Goal: Transaction & Acquisition: Book appointment/travel/reservation

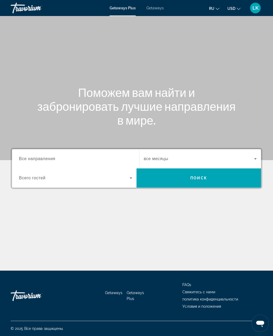
click at [27, 159] on span "Все направления" at bounding box center [37, 158] width 37 height 5
click at [27, 159] on input "Destination Все направления" at bounding box center [75, 159] width 113 height 6
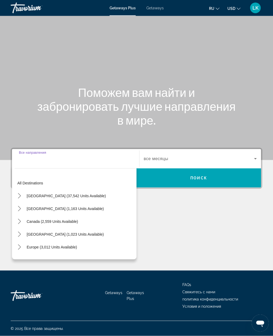
scroll to position [17, 0]
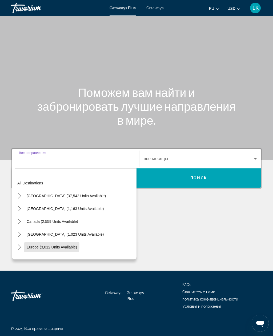
click at [28, 245] on span "Europe (3,012 units available)" at bounding box center [52, 247] width 50 height 4
type input "**********"
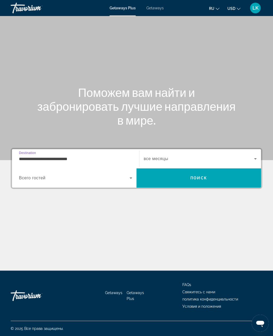
click at [20, 175] on span "Search widget" at bounding box center [74, 178] width 111 height 6
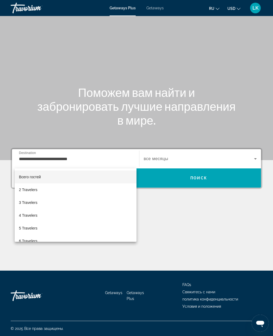
click at [234, 139] on div at bounding box center [136, 168] width 273 height 336
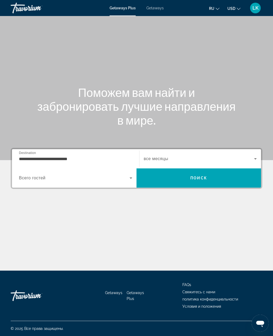
click at [158, 9] on span "Getaways" at bounding box center [155, 8] width 17 height 4
click at [23, 158] on span "Все направления" at bounding box center [37, 158] width 37 height 5
click at [23, 158] on input "Destination Все направления" at bounding box center [75, 159] width 113 height 6
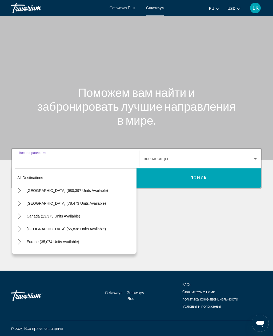
click at [29, 240] on span "Europe (35,074 units available)" at bounding box center [53, 242] width 53 height 4
type input "**********"
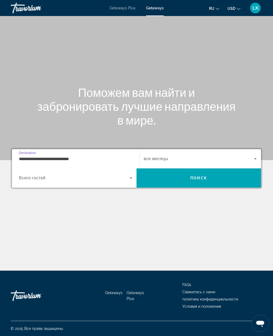
click at [247, 156] on span "Search widget" at bounding box center [199, 159] width 110 height 6
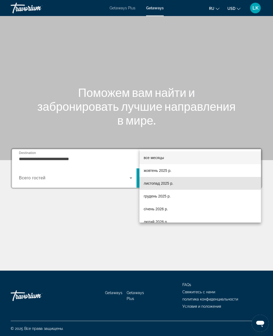
click at [196, 183] on mat-option "листопад 2025 р." at bounding box center [201, 183] width 122 height 13
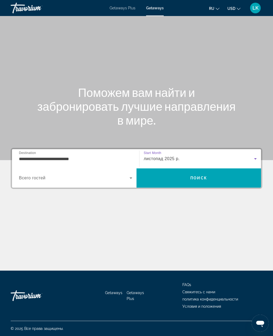
click at [21, 175] on span "Search widget" at bounding box center [74, 178] width 111 height 6
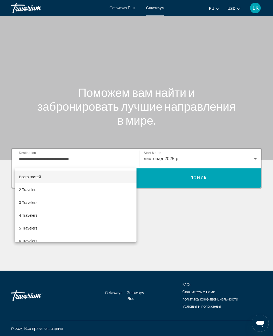
click at [240, 156] on div at bounding box center [136, 168] width 273 height 336
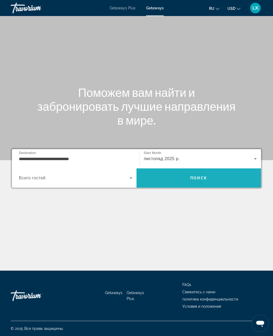
click at [237, 172] on span "Search" at bounding box center [199, 178] width 125 height 13
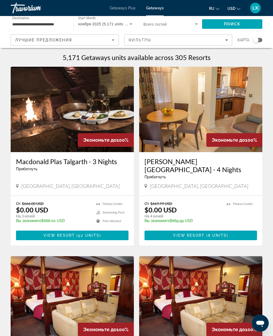
click at [258, 56] on div "5,171 Getaways units available across 305 Resorts" at bounding box center [137, 57] width 252 height 8
click at [259, 59] on div "5,171 Getaways units available across 305 Resorts" at bounding box center [137, 57] width 252 height 8
click at [261, 54] on div "5,171 Getaways units available across 305 Resorts" at bounding box center [137, 57] width 252 height 8
click at [257, 57] on div "5,171 Getaways units available across 305 Resorts" at bounding box center [137, 57] width 252 height 8
click at [255, 57] on div "5,171 Getaways units available across 305 Resorts" at bounding box center [137, 57] width 252 height 8
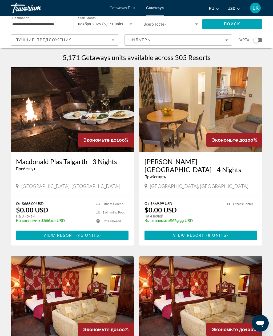
scroll to position [17, 0]
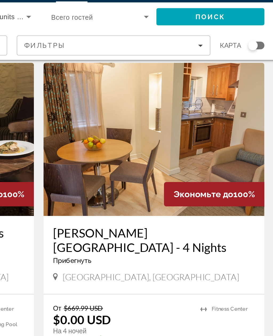
click at [254, 37] on div "Search widget" at bounding box center [256, 39] width 5 height 5
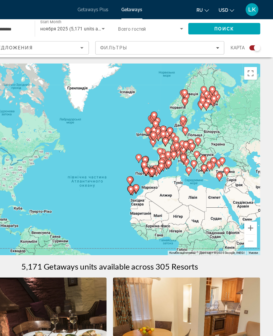
scroll to position [0, 0]
click at [184, 40] on span "Filters" at bounding box center [179, 40] width 108 height 13
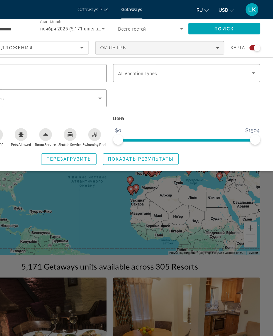
click at [119, 115] on div "Swimming Pool" at bounding box center [124, 112] width 11 height 11
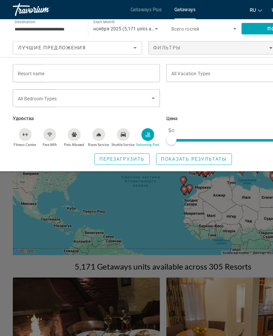
click at [44, 112] on div "Free Wifi" at bounding box center [41, 112] width 11 height 11
click at [178, 136] on span "Search widget" at bounding box center [162, 133] width 63 height 13
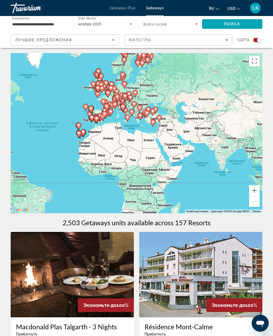
click at [256, 64] on button "Перемкнути повноекранний режим" at bounding box center [254, 61] width 11 height 11
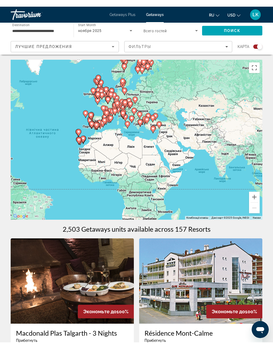
scroll to position [6, 0]
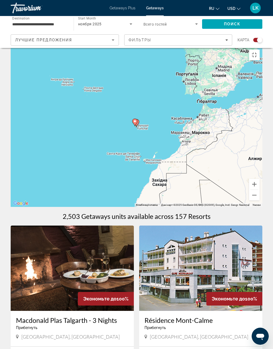
type input "**********"
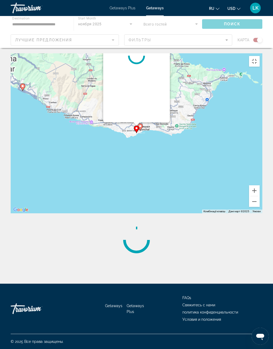
scroll to position [0, 0]
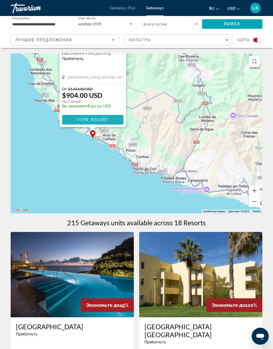
click at [111, 126] on span "Main content" at bounding box center [92, 119] width 61 height 13
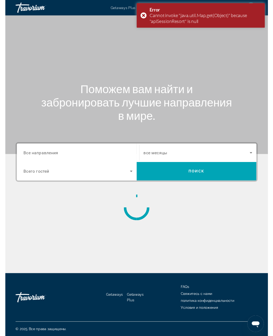
scroll to position [0, 0]
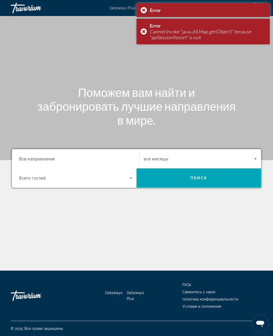
click at [117, 159] on input "Destination Все направления" at bounding box center [75, 159] width 113 height 6
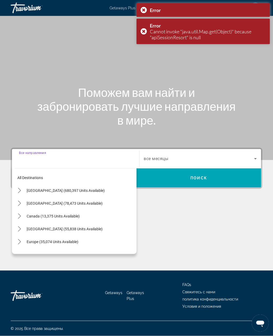
scroll to position [17, 0]
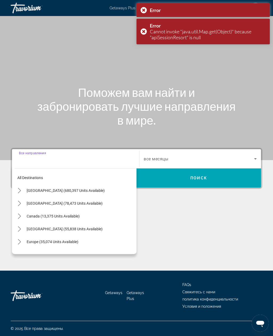
click at [82, 235] on span "Select destination: Europe (35,074 units available)" at bounding box center [80, 241] width 113 height 13
type input "**********"
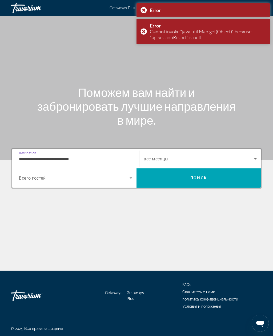
click at [222, 156] on span "Search widget" at bounding box center [199, 159] width 110 height 6
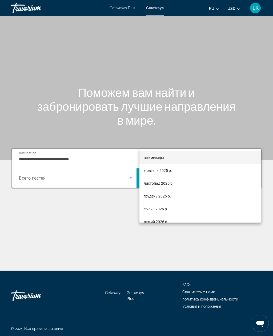
click at [179, 179] on mat-option "листопад 2025 р." at bounding box center [201, 183] width 122 height 13
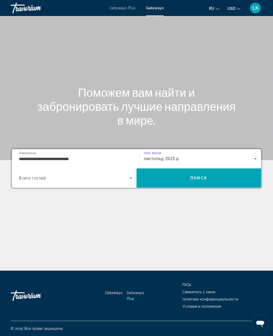
click at [212, 172] on span "Search" at bounding box center [199, 178] width 125 height 13
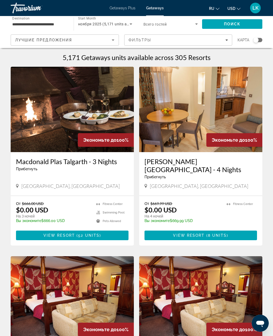
click at [256, 55] on div "5,171 Getaways units available across 305 Resorts" at bounding box center [137, 57] width 252 height 8
click at [257, 60] on div "5,171 Getaways units available across 305 Resorts" at bounding box center [137, 57] width 252 height 8
click at [259, 57] on div "5,171 Getaways units available across 305 Resorts" at bounding box center [137, 57] width 252 height 8
click at [258, 59] on div "5,171 Getaways units available across 305 Resorts" at bounding box center [137, 57] width 252 height 8
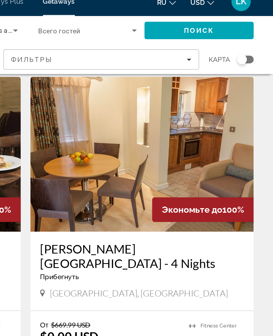
click at [254, 37] on div "Search widget" at bounding box center [256, 39] width 5 height 5
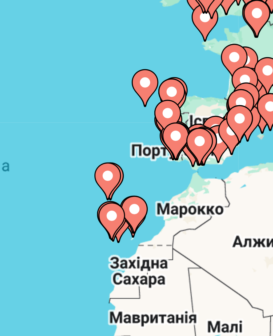
click at [155, 106] on image "Main content" at bounding box center [156, 107] width 3 height 3
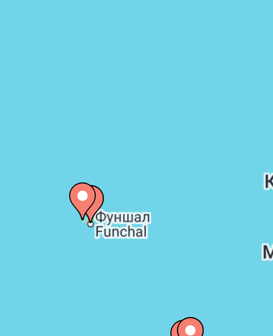
type input "**********"
click at [136, 109] on icon "Main content" at bounding box center [138, 112] width 5 height 7
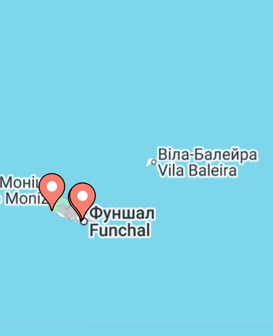
click at [135, 110] on image "Main content" at bounding box center [136, 111] width 3 height 3
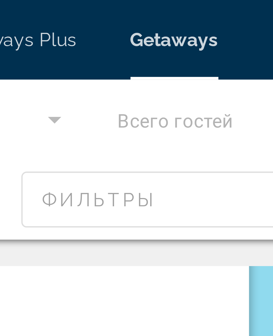
scroll to position [0, 0]
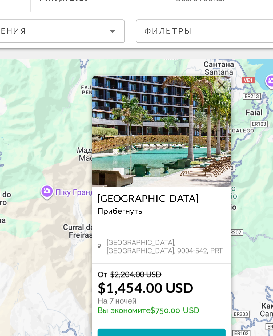
click at [121, 185] on span "View Resort" at bounding box center [136, 187] width 31 height 4
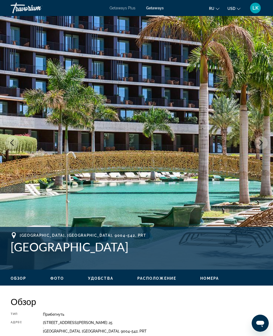
click at [258, 142] on button "Next image" at bounding box center [261, 142] width 13 height 13
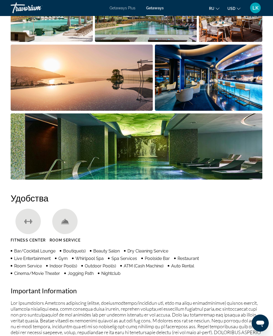
scroll to position [412, 0]
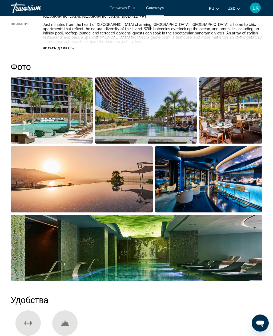
click at [30, 126] on img "Open full-screen image slider" at bounding box center [52, 111] width 82 height 66
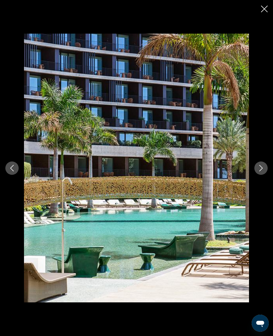
click at [264, 167] on icon "Next image" at bounding box center [261, 168] width 6 height 6
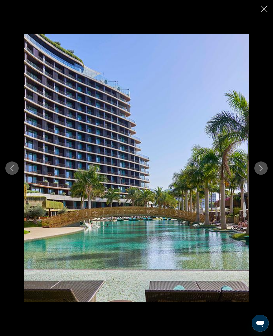
click at [263, 171] on icon "Next image" at bounding box center [261, 168] width 6 height 6
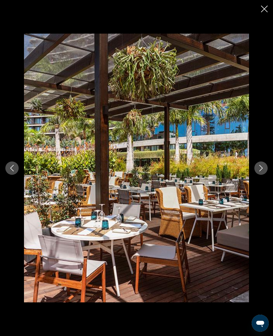
click at [261, 171] on button "Next image" at bounding box center [261, 167] width 13 height 13
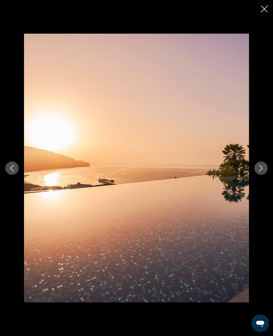
click at [260, 173] on button "Next image" at bounding box center [261, 167] width 13 height 13
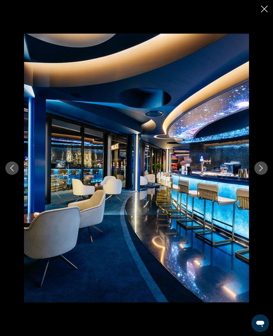
click at [15, 170] on icon "Previous image" at bounding box center [12, 168] width 6 height 6
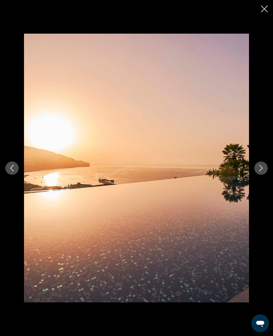
click at [18, 169] on button "Previous image" at bounding box center [11, 167] width 13 height 13
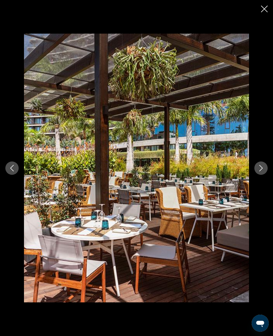
click at [15, 171] on button "Previous image" at bounding box center [11, 167] width 13 height 13
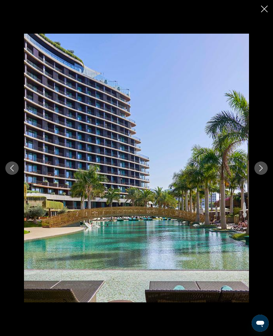
click at [15, 173] on button "Previous image" at bounding box center [11, 167] width 13 height 13
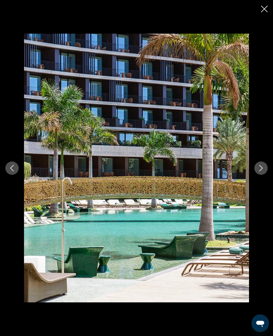
click at [260, 178] on div "prev next" at bounding box center [136, 168] width 273 height 269
click at [263, 173] on button "Next image" at bounding box center [261, 167] width 13 height 13
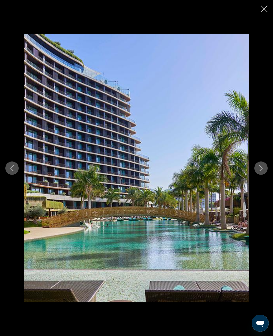
click at [256, 164] on button "Next image" at bounding box center [261, 167] width 13 height 13
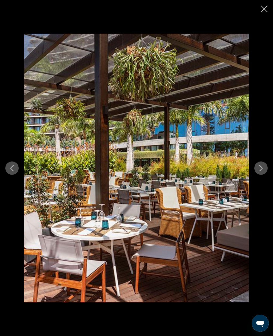
click at [256, 165] on button "Next image" at bounding box center [261, 167] width 13 height 13
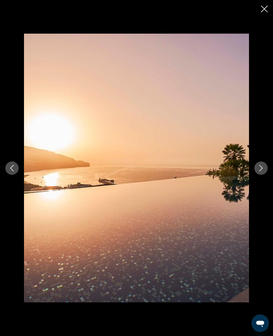
click at [257, 164] on button "Next image" at bounding box center [261, 167] width 13 height 13
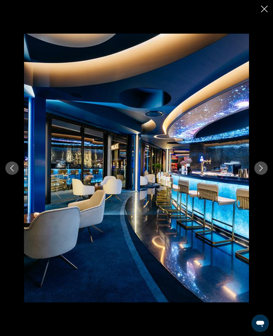
click at [262, 166] on icon "Next image" at bounding box center [261, 168] width 6 height 6
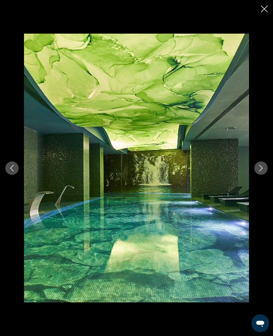
click at [264, 165] on icon "Next image" at bounding box center [261, 168] width 6 height 6
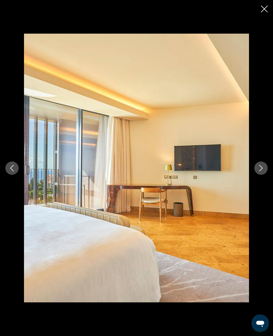
click at [261, 167] on icon "Next image" at bounding box center [261, 168] width 6 height 6
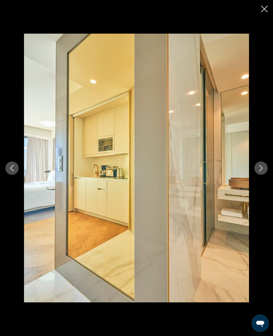
click at [260, 166] on icon "Next image" at bounding box center [261, 168] width 6 height 6
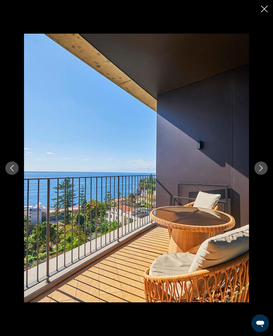
click at [257, 165] on button "Next image" at bounding box center [261, 167] width 13 height 13
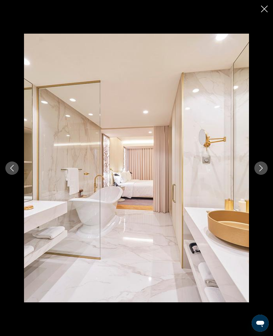
click at [266, 165] on button "Next image" at bounding box center [261, 167] width 13 height 13
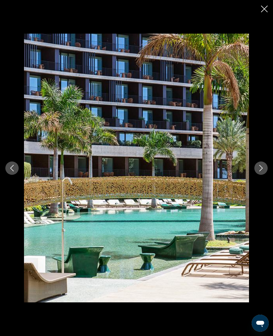
click at [262, 167] on icon "Next image" at bounding box center [261, 168] width 3 height 6
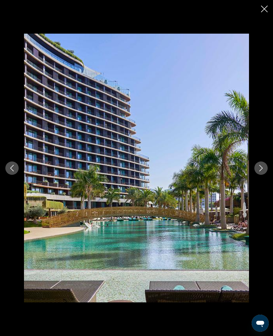
click at [258, 167] on button "Next image" at bounding box center [261, 167] width 13 height 13
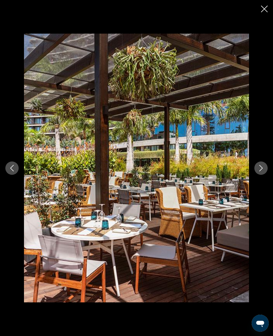
click at [258, 168] on icon "Next image" at bounding box center [261, 168] width 6 height 6
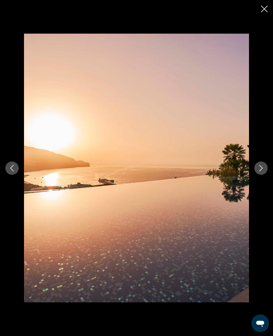
click at [261, 6] on icon "Close slideshow" at bounding box center [264, 9] width 7 height 7
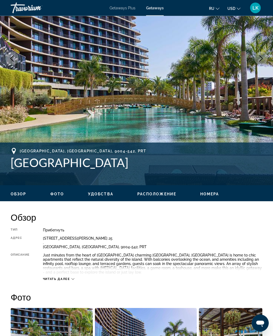
scroll to position [82, 0]
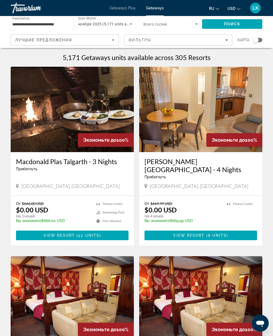
click at [258, 38] on div "Search widget" at bounding box center [256, 39] width 5 height 5
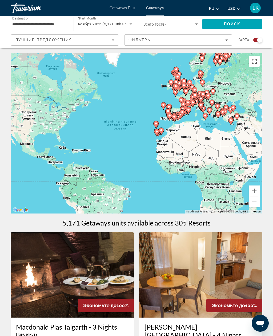
click at [251, 64] on button "Перемкнути повноекранний режим" at bounding box center [254, 61] width 11 height 11
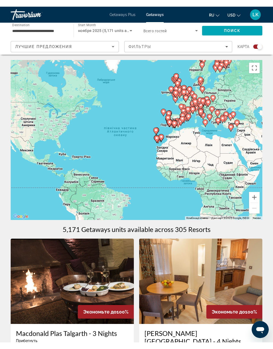
scroll to position [6, 0]
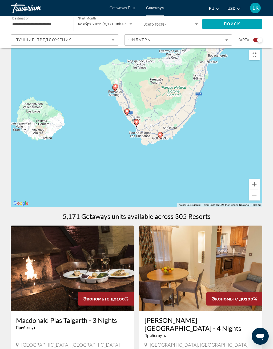
type input "**********"
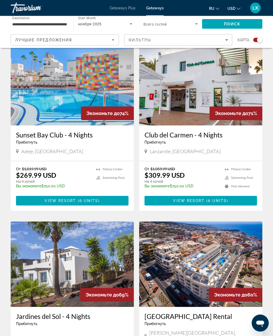
scroll to position [388, 0]
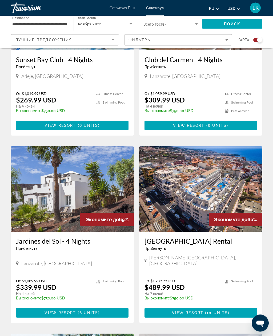
click at [116, 176] on img "Main content" at bounding box center [72, 189] width 123 height 85
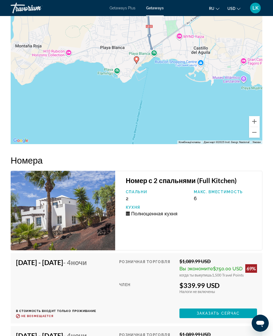
scroll to position [888, 0]
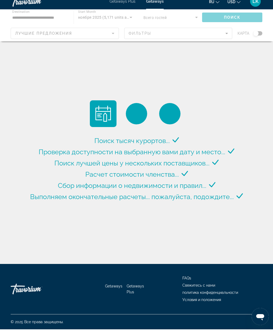
scroll to position [24, 0]
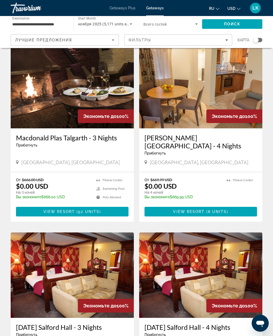
click at [258, 41] on div "Search widget" at bounding box center [256, 39] width 5 height 5
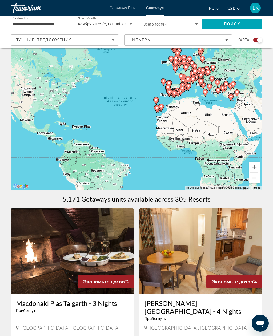
click at [60, 21] on input "**********" at bounding box center [39, 24] width 54 height 6
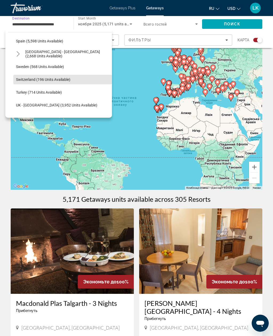
scroll to position [286, 0]
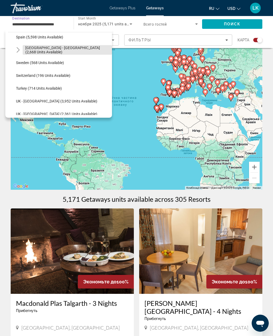
click at [95, 48] on span "[GEOGRAPHIC_DATA] - [GEOGRAPHIC_DATA] (2,668 units available)" at bounding box center [67, 50] width 84 height 9
type input "**********"
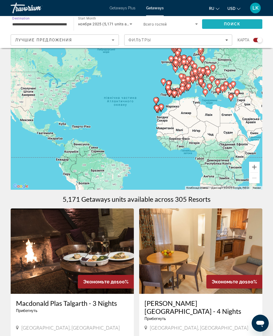
click at [235, 25] on span "Поиск" at bounding box center [232, 24] width 17 height 4
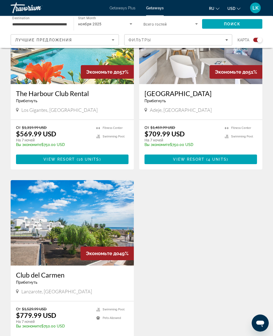
scroll to position [798, 0]
click at [100, 205] on img "Main content" at bounding box center [72, 222] width 123 height 85
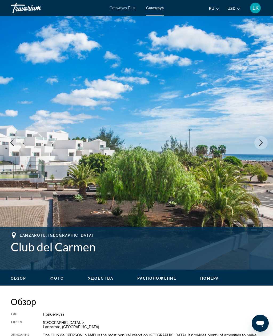
click at [258, 142] on icon "Next image" at bounding box center [261, 143] width 6 height 6
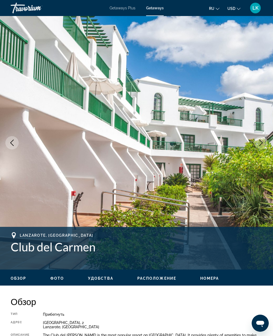
click at [264, 143] on button "Next image" at bounding box center [261, 142] width 13 height 13
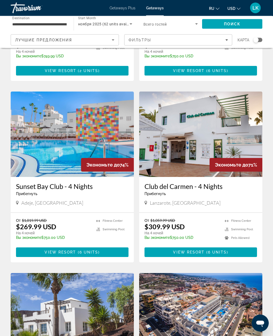
scroll to position [171, 0]
click at [28, 155] on img "Main content" at bounding box center [72, 134] width 123 height 85
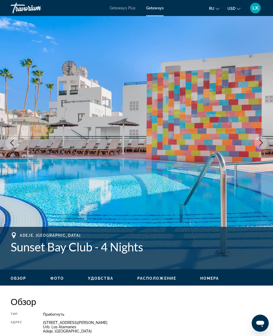
click at [259, 146] on button "Next image" at bounding box center [261, 142] width 13 height 13
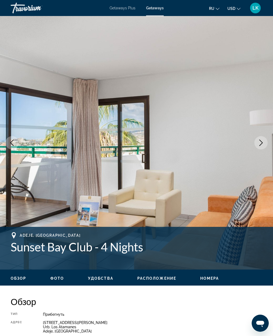
click at [262, 146] on icon "Next image" at bounding box center [261, 143] width 6 height 6
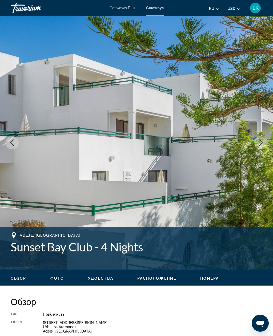
click at [262, 146] on icon "Next image" at bounding box center [261, 143] width 6 height 6
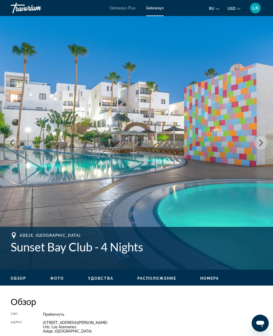
click at [261, 144] on icon "Next image" at bounding box center [261, 143] width 6 height 6
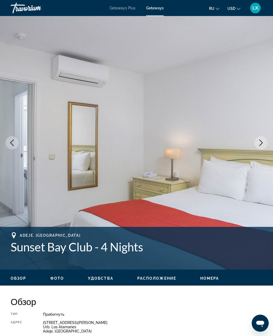
click at [257, 138] on button "Next image" at bounding box center [261, 142] width 13 height 13
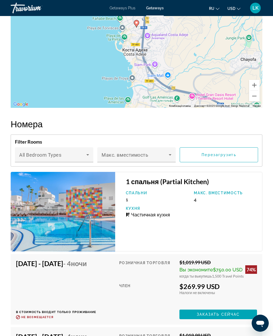
scroll to position [1007, 0]
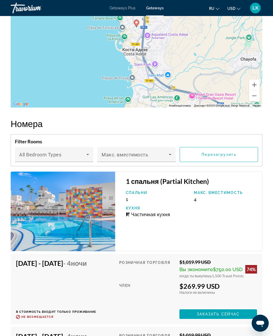
click at [259, 95] on button "Зменшити" at bounding box center [254, 95] width 11 height 11
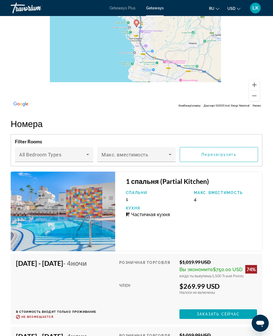
click at [257, 97] on button "Зменшити" at bounding box center [254, 95] width 11 height 11
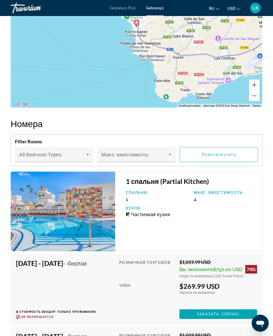
click at [259, 99] on button "Зменшити" at bounding box center [254, 95] width 11 height 11
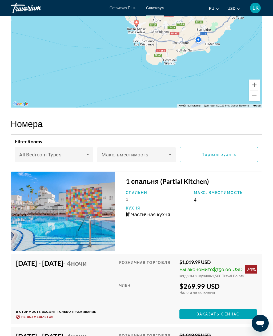
click at [258, 100] on button "Зменшити" at bounding box center [254, 95] width 11 height 11
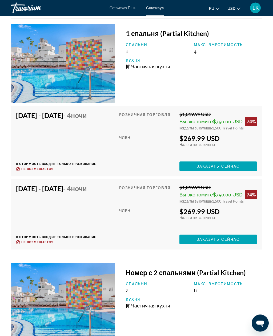
scroll to position [1154, 0]
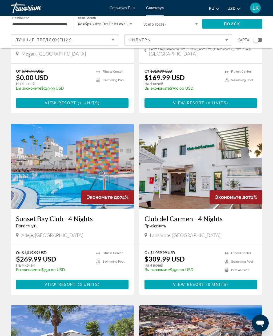
scroll to position [141, 0]
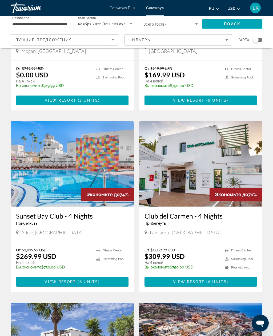
click at [243, 159] on img "Main content" at bounding box center [200, 163] width 123 height 85
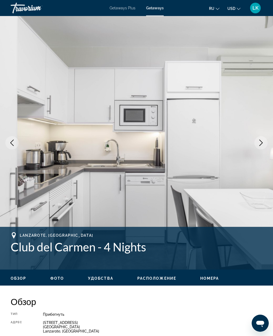
click at [257, 138] on button "Next image" at bounding box center [261, 142] width 13 height 13
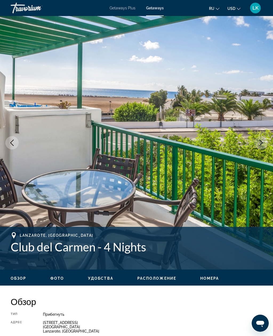
click at [260, 144] on icon "Next image" at bounding box center [261, 143] width 6 height 6
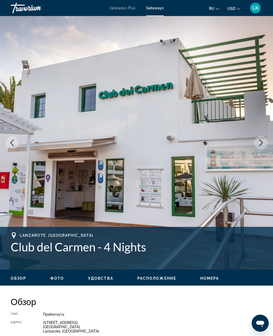
click at [261, 142] on icon "Next image" at bounding box center [261, 143] width 6 height 6
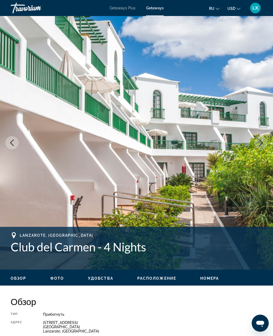
click at [263, 140] on icon "Next image" at bounding box center [261, 143] width 6 height 6
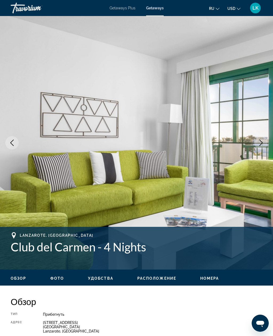
click at [263, 144] on icon "Next image" at bounding box center [261, 143] width 6 height 6
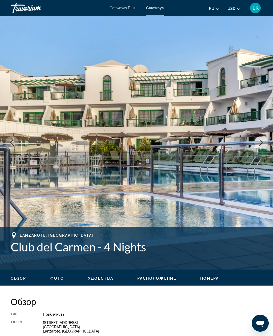
click at [262, 140] on icon "Next image" at bounding box center [261, 143] width 6 height 6
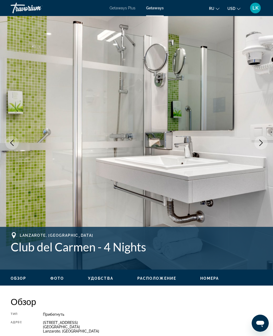
click at [262, 143] on icon "Next image" at bounding box center [261, 143] width 6 height 6
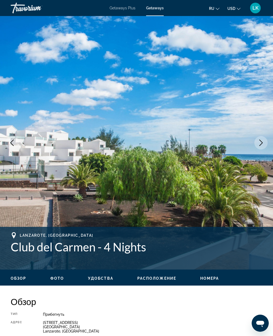
click at [263, 141] on icon "Next image" at bounding box center [261, 143] width 6 height 6
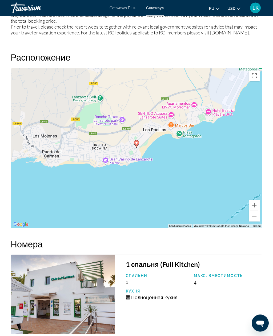
click at [258, 218] on button "Зменшити" at bounding box center [254, 216] width 11 height 11
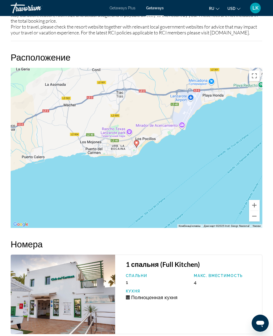
click at [258, 218] on button "Зменшити" at bounding box center [254, 216] width 11 height 11
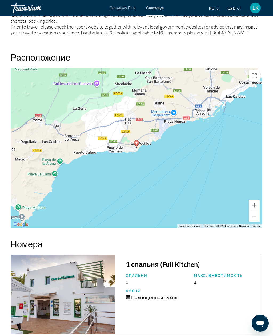
click at [257, 220] on button "Зменшити" at bounding box center [254, 216] width 11 height 11
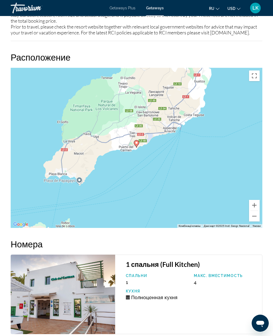
click at [257, 219] on button "Зменшити" at bounding box center [254, 216] width 11 height 11
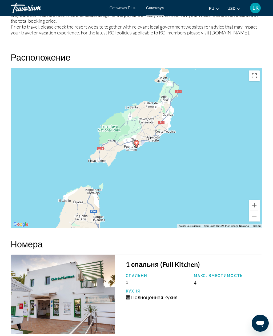
click at [257, 218] on button "Зменшити" at bounding box center [254, 216] width 11 height 11
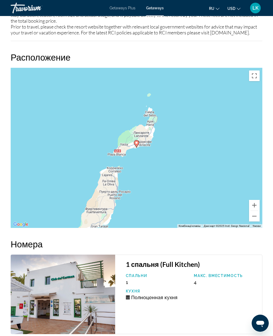
click at [258, 218] on button "Зменшити" at bounding box center [254, 216] width 11 height 11
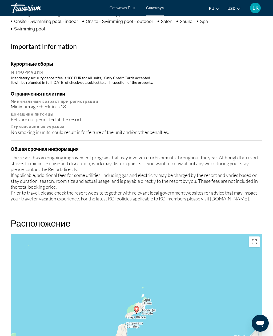
scroll to position [680, 0]
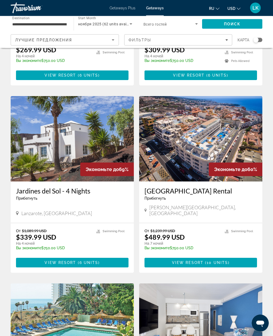
scroll to position [348, 0]
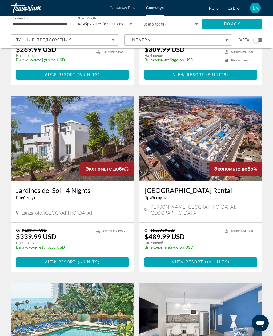
click at [22, 167] on img "Main content" at bounding box center [72, 138] width 123 height 85
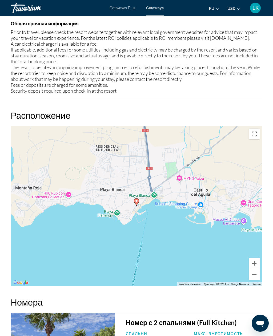
scroll to position [774, 0]
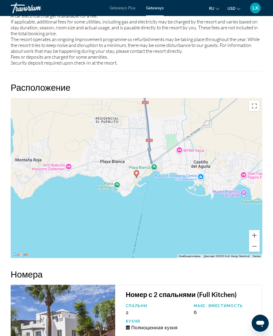
click at [254, 243] on button "Зменшити" at bounding box center [254, 246] width 11 height 11
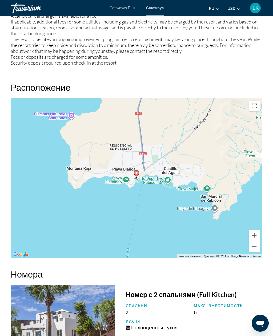
click at [255, 242] on button "Зменшити" at bounding box center [254, 246] width 11 height 11
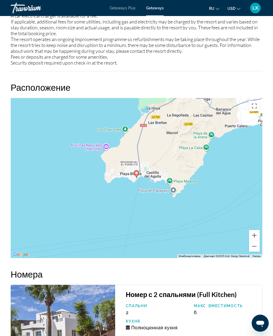
click at [254, 241] on button "Зменшити" at bounding box center [254, 246] width 11 height 11
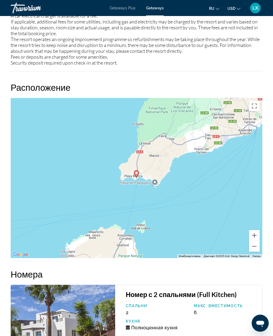
click at [254, 243] on button "Зменшити" at bounding box center [254, 246] width 11 height 11
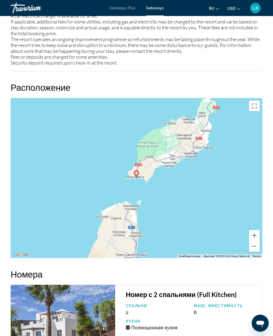
click at [255, 243] on button "Зменшити" at bounding box center [254, 246] width 11 height 11
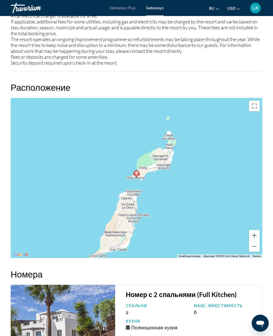
click at [254, 243] on button "Зменшити" at bounding box center [254, 246] width 11 height 11
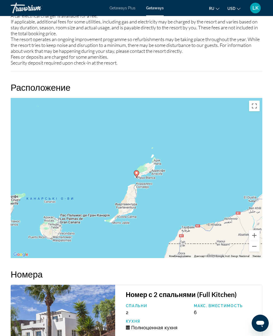
click at [255, 243] on button "Зменшити" at bounding box center [254, 246] width 11 height 11
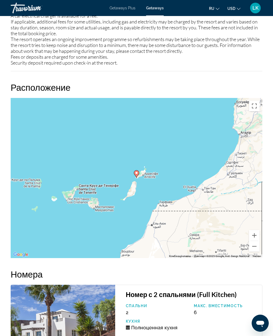
click at [259, 244] on button "Зменшити" at bounding box center [254, 246] width 11 height 11
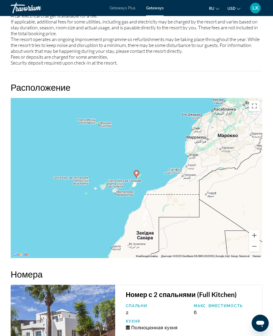
click at [256, 233] on button "Збільшити" at bounding box center [254, 235] width 11 height 11
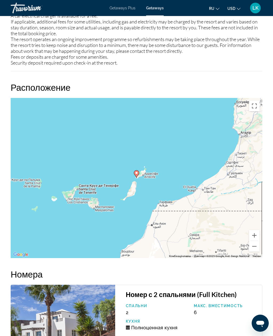
click at [259, 234] on button "Збільшити" at bounding box center [254, 235] width 11 height 11
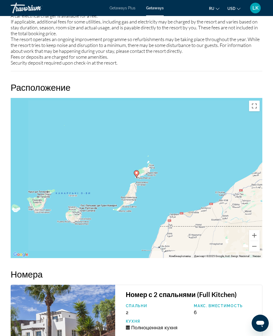
click at [260, 232] on div "Увімкніть режим перетягування за допомогою клавіатури, натиснувши Alt + Enter. …" at bounding box center [137, 178] width 252 height 160
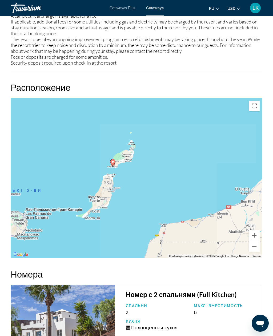
click at [258, 234] on button "Збільшити" at bounding box center [254, 235] width 11 height 11
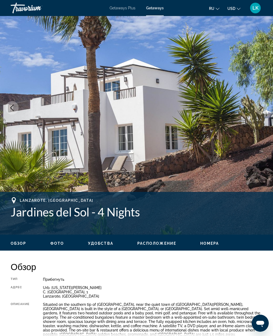
scroll to position [0, 0]
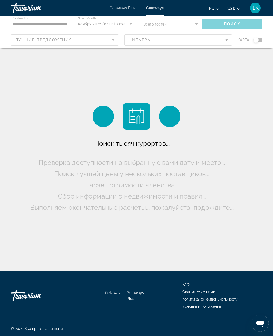
click at [46, 42] on div "Main content" at bounding box center [136, 32] width 273 height 32
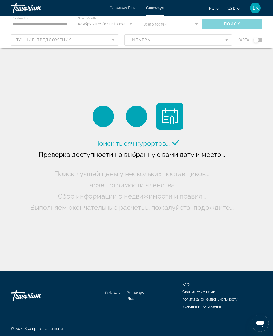
click at [25, 22] on div "Main content" at bounding box center [136, 32] width 273 height 32
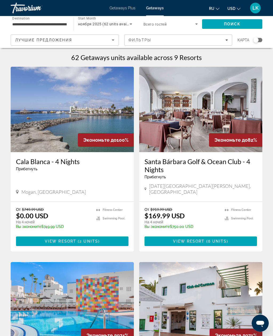
click at [30, 23] on input "**********" at bounding box center [39, 24] width 54 height 6
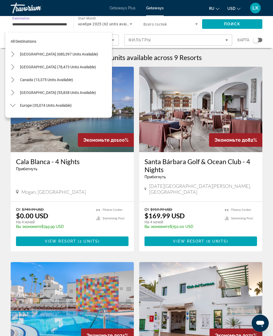
scroll to position [262, 0]
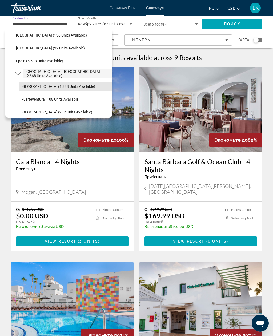
click at [26, 90] on span "Select destination: Tenerife (1,388 units available)" at bounding box center [65, 86] width 93 height 13
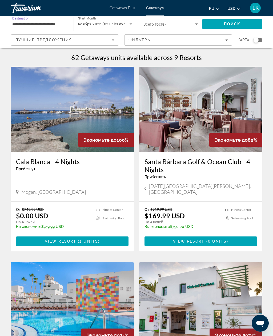
click at [246, 25] on span "Search" at bounding box center [232, 24] width 60 height 13
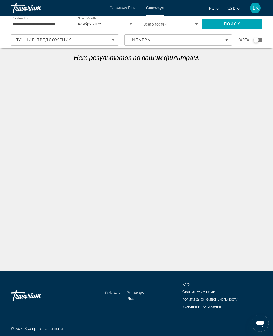
click at [24, 26] on input "**********" at bounding box center [39, 24] width 54 height 6
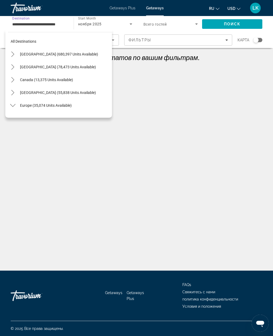
scroll to position [275, 0]
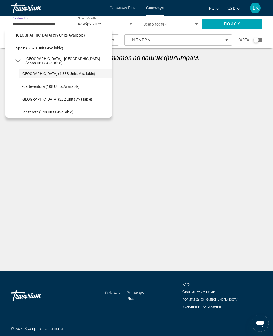
click at [242, 25] on span "Search" at bounding box center [232, 24] width 60 height 13
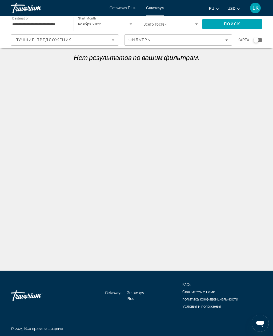
click at [21, 20] on span "Destination" at bounding box center [20, 18] width 17 height 4
click at [21, 21] on input "**********" at bounding box center [39, 24] width 54 height 6
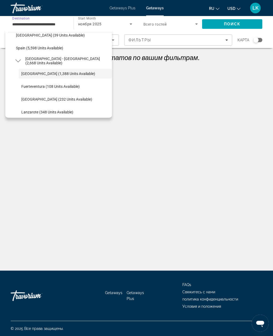
click at [29, 58] on span "Select destination: Spain - Canary Islands (2,668 units available)" at bounding box center [67, 60] width 89 height 13
type input "**********"
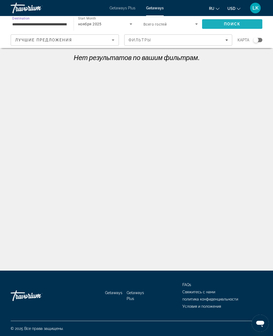
click at [251, 28] on span "Search" at bounding box center [232, 24] width 60 height 13
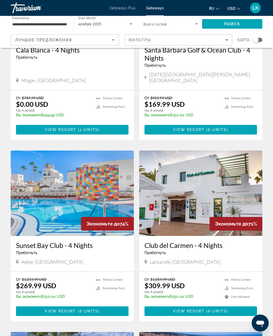
scroll to position [112, 0]
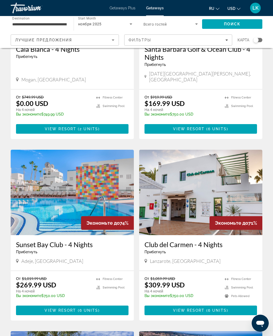
click at [33, 159] on img "Main content" at bounding box center [72, 192] width 123 height 85
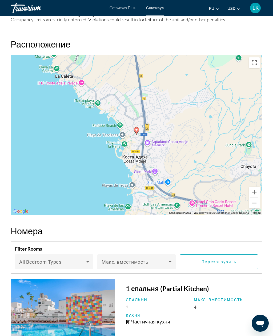
scroll to position [900, 0]
click at [258, 203] on button "Зменшити" at bounding box center [254, 203] width 11 height 11
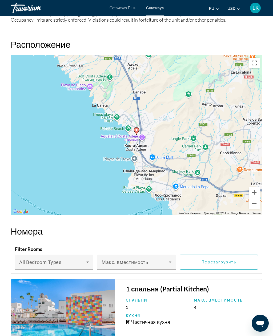
click at [257, 203] on button "Зменшити" at bounding box center [254, 203] width 11 height 11
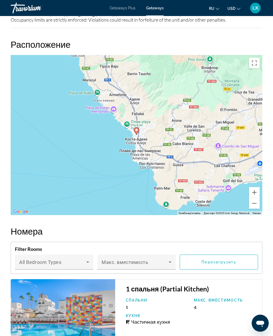
click at [259, 202] on button "Зменшити" at bounding box center [254, 203] width 11 height 11
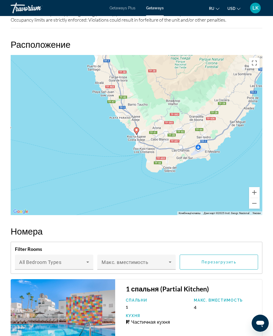
click at [256, 204] on button "Зменшити" at bounding box center [254, 203] width 11 height 11
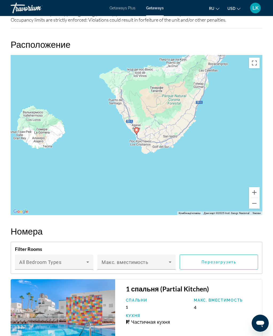
click at [257, 204] on button "Зменшити" at bounding box center [254, 203] width 11 height 11
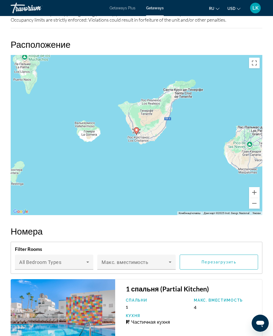
click at [257, 203] on button "Зменшити" at bounding box center [254, 203] width 11 height 11
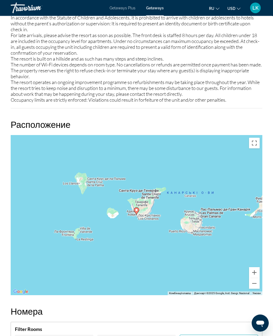
scroll to position [818, 0]
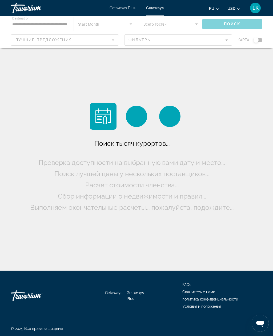
scroll to position [17, 0]
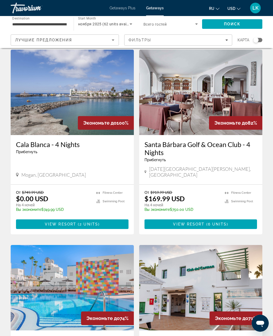
click at [258, 41] on div "Search widget" at bounding box center [256, 39] width 5 height 5
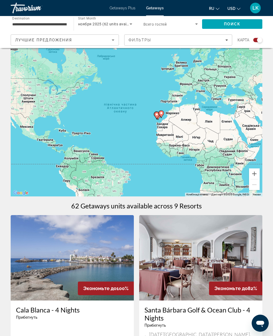
click at [256, 169] on button "Збільшити" at bounding box center [254, 173] width 11 height 11
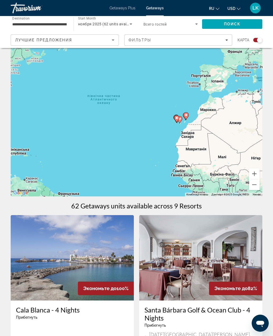
click at [257, 171] on button "Збільшити" at bounding box center [254, 173] width 11 height 11
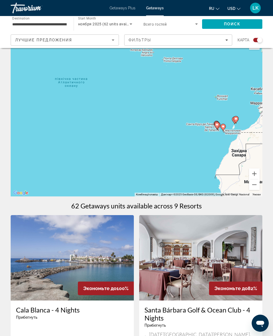
click at [259, 172] on button "Збільшити" at bounding box center [254, 173] width 11 height 11
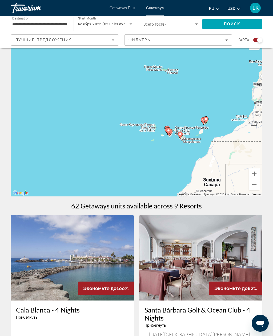
click at [255, 176] on button "Збільшити" at bounding box center [254, 173] width 11 height 11
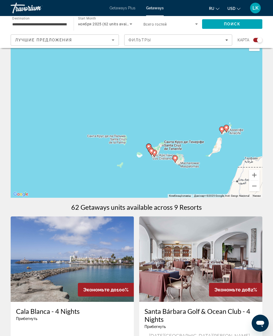
scroll to position [15, 0]
click at [258, 177] on button "Збільшити" at bounding box center [254, 175] width 11 height 11
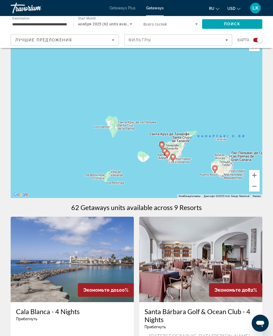
click at [257, 174] on button "Збільшити" at bounding box center [254, 175] width 11 height 11
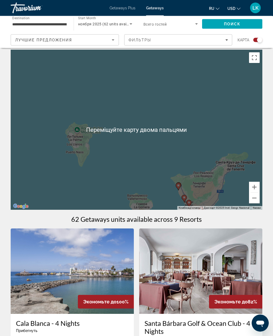
scroll to position [0, 0]
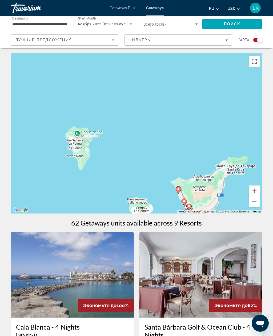
click at [254, 64] on button "Перемкнути повноекранний режим" at bounding box center [254, 61] width 11 height 11
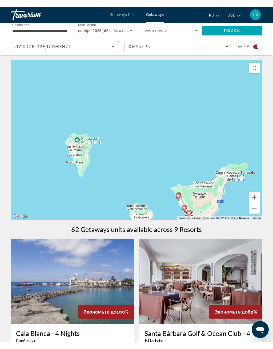
scroll to position [6, 0]
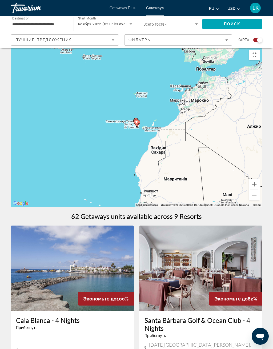
type input "**********"
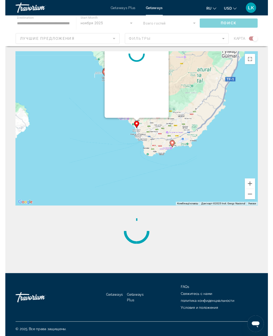
scroll to position [0, 0]
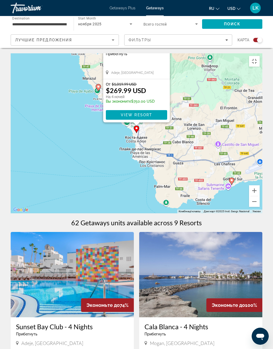
click at [164, 106] on div "От $1,019.99 USD $269.99 USD На 4 ночей Вы экономите $750.00 USD" at bounding box center [136, 94] width 61 height 24
click at [161, 121] on span "Main content" at bounding box center [136, 115] width 61 height 13
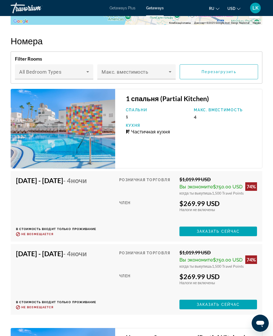
scroll to position [1090, 0]
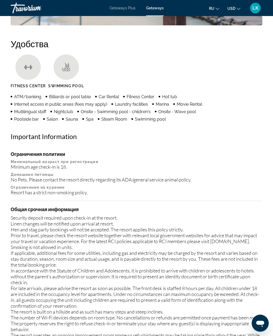
scroll to position [17, 0]
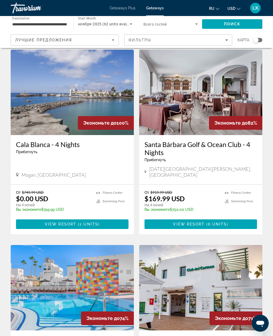
click at [258, 42] on div "Search widget" at bounding box center [256, 39] width 5 height 5
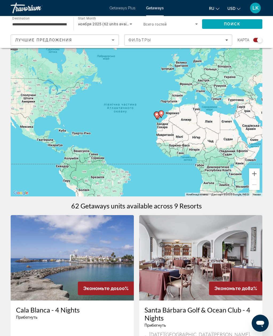
scroll to position [0, 0]
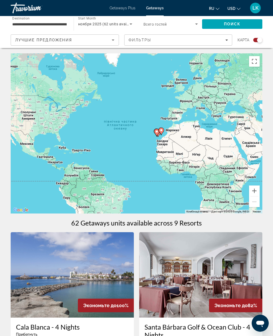
click at [257, 61] on button "Перемкнути повноекранний режим" at bounding box center [254, 61] width 11 height 11
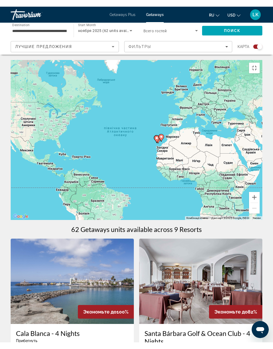
scroll to position [6, 0]
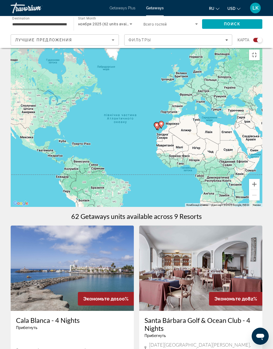
click at [260, 190] on button "Збільшити" at bounding box center [254, 184] width 11 height 11
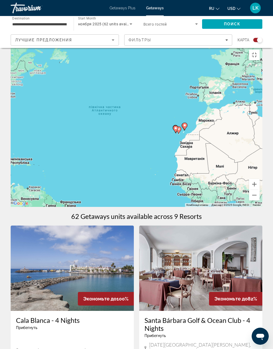
click at [260, 190] on button "Збільшити" at bounding box center [254, 184] width 11 height 11
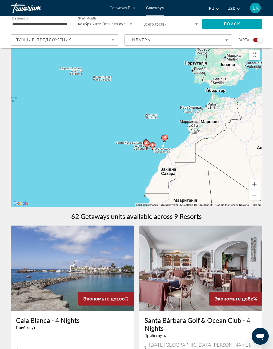
click at [260, 190] on button "Збільшити" at bounding box center [254, 184] width 11 height 11
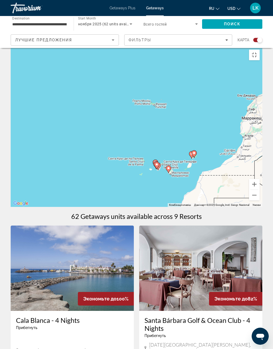
click at [260, 190] on button "Збільшити" at bounding box center [254, 184] width 11 height 11
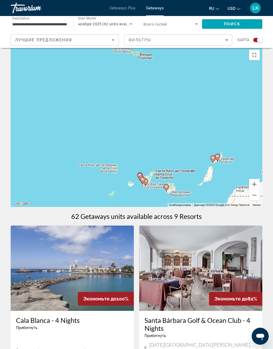
click at [260, 190] on button "Збільшити" at bounding box center [254, 184] width 11 height 11
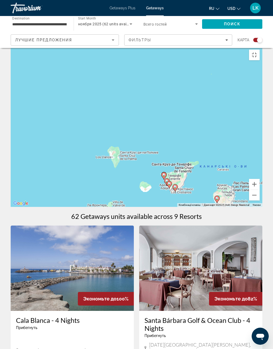
click at [260, 190] on button "Збільшити" at bounding box center [254, 184] width 11 height 11
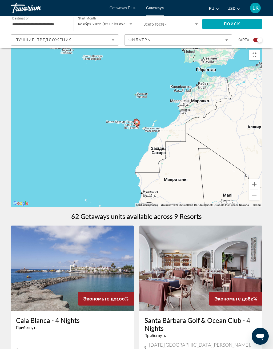
type input "**********"
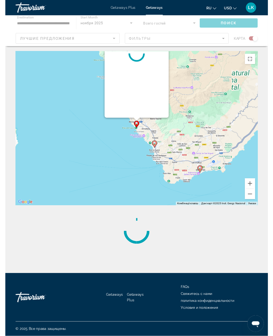
scroll to position [0, 0]
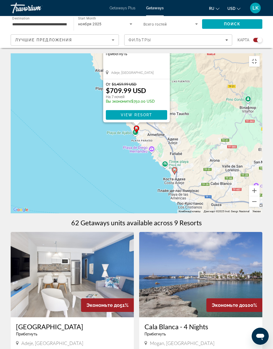
click at [159, 79] on div "[GEOGRAPHIC_DATA] Прибегнуть - Это курорт только для взрослых [GEOGRAPHIC_DATA]…" at bounding box center [136, 60] width 67 height 37
click at [157, 121] on span "Main content" at bounding box center [136, 115] width 61 height 13
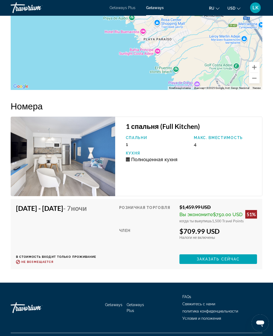
scroll to position [950, 0]
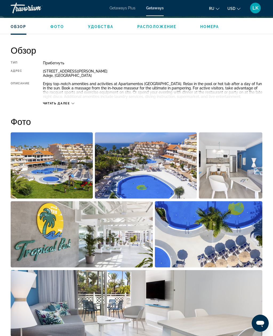
scroll to position [17, 0]
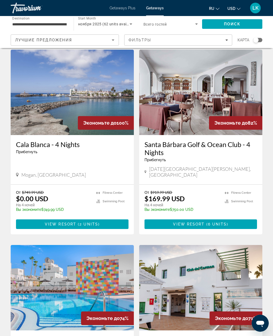
click at [260, 41] on div "Search widget" at bounding box center [258, 40] width 9 height 4
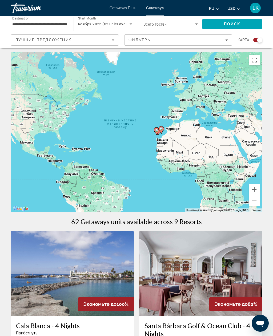
click at [255, 57] on button "Перемкнути повноекранний режим" at bounding box center [254, 60] width 11 height 11
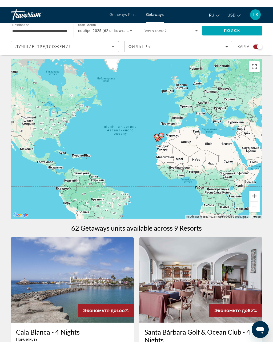
scroll to position [6, 0]
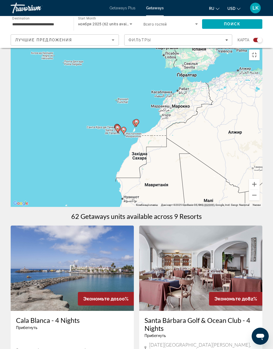
type input "**********"
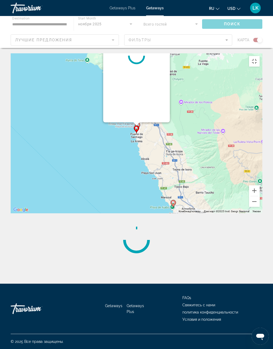
scroll to position [0, 0]
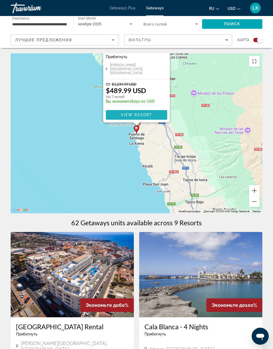
click at [154, 121] on span "Main content" at bounding box center [136, 115] width 61 height 13
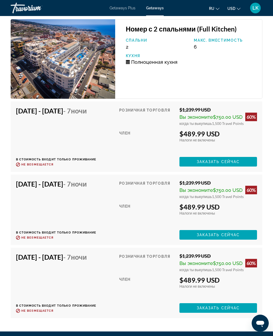
scroll to position [1048, 0]
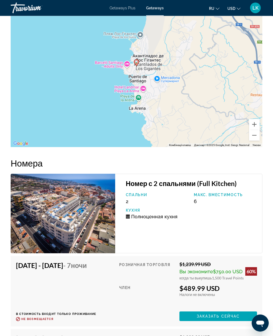
scroll to position [17, 0]
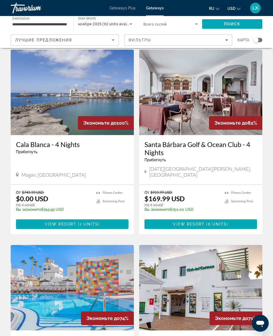
click at [258, 41] on div "Search widget" at bounding box center [256, 39] width 5 height 5
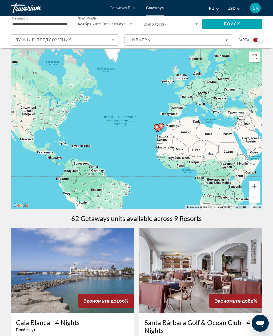
scroll to position [0, 0]
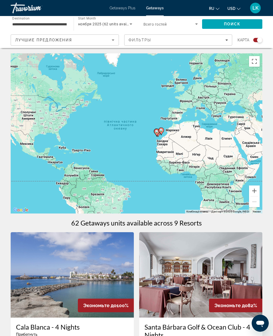
click at [256, 61] on button "Перемкнути повноекранний режим" at bounding box center [254, 61] width 11 height 11
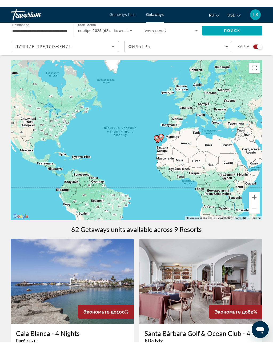
scroll to position [6, 0]
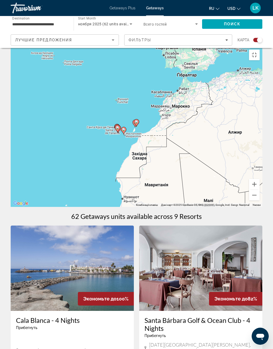
type input "**********"
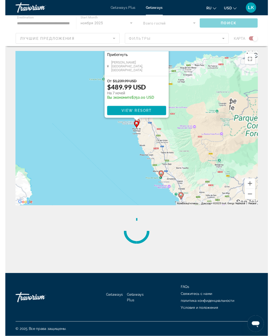
scroll to position [0, 0]
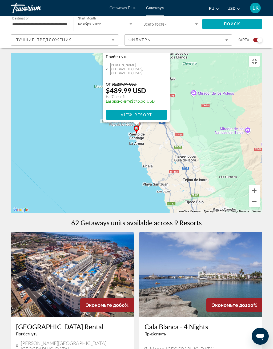
click at [163, 39] on img "Main content" at bounding box center [136, 13] width 67 height 53
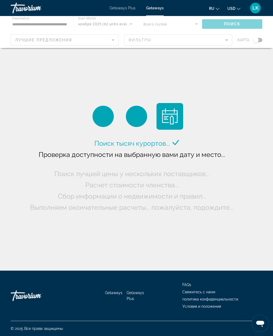
click at [258, 40] on div "Main content" at bounding box center [136, 32] width 273 height 32
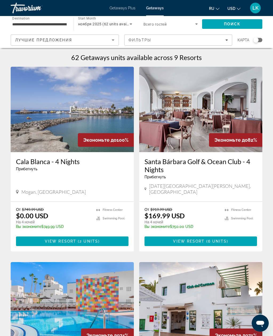
click at [257, 42] on div "Search widget" at bounding box center [256, 39] width 5 height 5
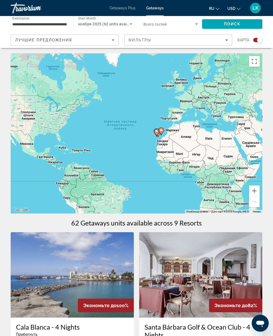
click at [256, 61] on button "Перемкнути повноекранний режим" at bounding box center [254, 61] width 11 height 11
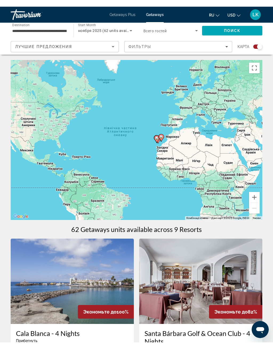
scroll to position [6, 0]
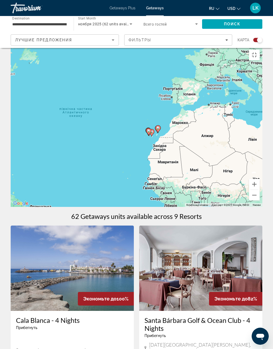
click at [260, 190] on button "Збільшити" at bounding box center [254, 184] width 11 height 11
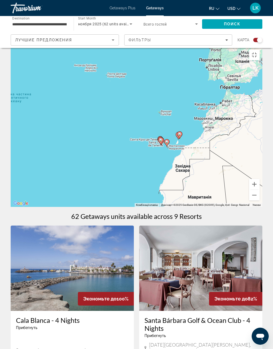
click at [260, 190] on button "Збільшити" at bounding box center [254, 184] width 11 height 11
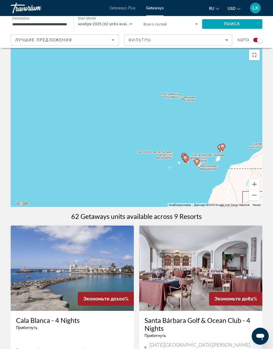
click at [260, 190] on button "Збільшити" at bounding box center [254, 184] width 11 height 11
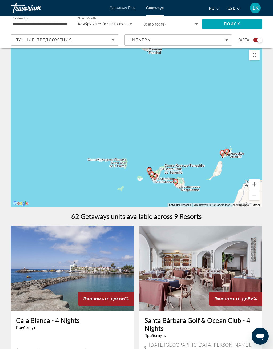
click at [260, 190] on button "Збільшити" at bounding box center [254, 184] width 11 height 11
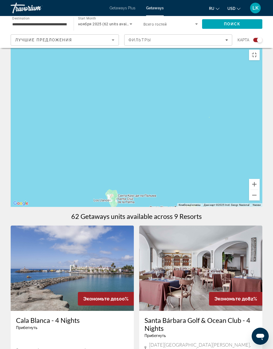
click at [260, 190] on button "Збільшити" at bounding box center [254, 184] width 11 height 11
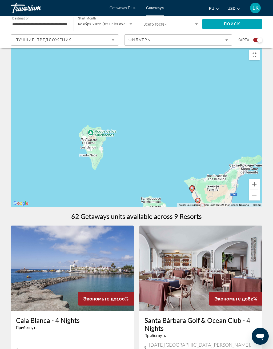
click at [260, 190] on button "Збільшити" at bounding box center [254, 184] width 11 height 11
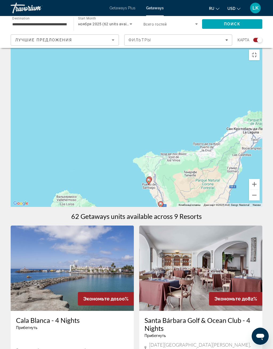
click at [260, 190] on button "Збільшити" at bounding box center [254, 184] width 11 height 11
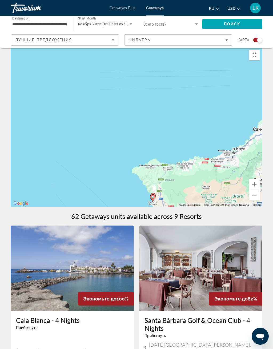
click at [260, 190] on button "Збільшити" at bounding box center [254, 184] width 11 height 11
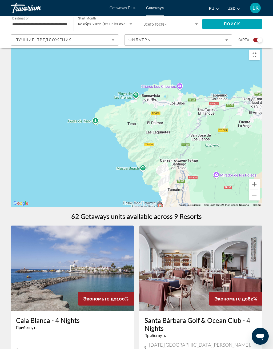
click at [260, 190] on button "Збільшити" at bounding box center [254, 184] width 11 height 11
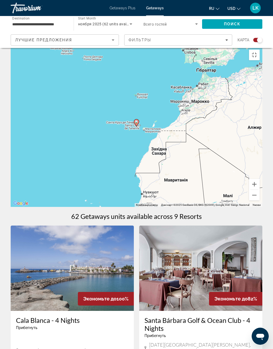
type input "**********"
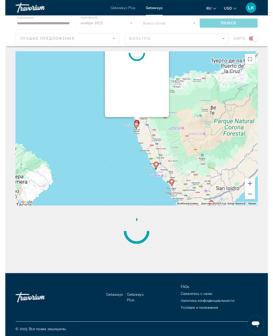
scroll to position [0, 0]
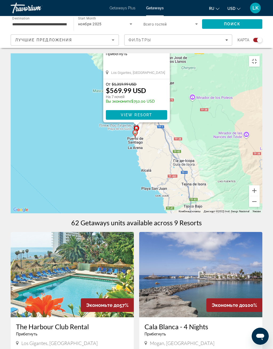
click at [156, 121] on span "Main content" at bounding box center [136, 115] width 61 height 13
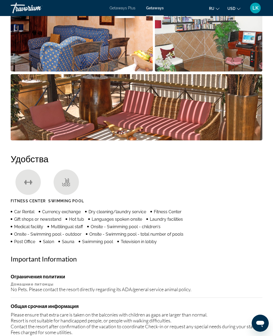
scroll to position [419, 0]
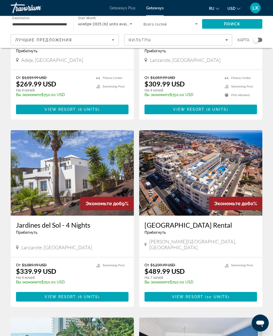
scroll to position [313, 0]
click at [253, 175] on img "Main content" at bounding box center [200, 172] width 123 height 85
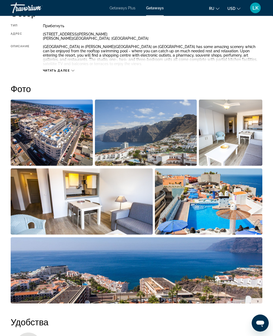
scroll to position [288, 0]
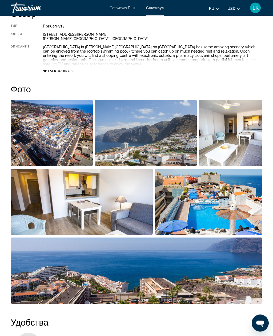
click at [171, 144] on img "Open full-screen image slider" at bounding box center [146, 133] width 102 height 66
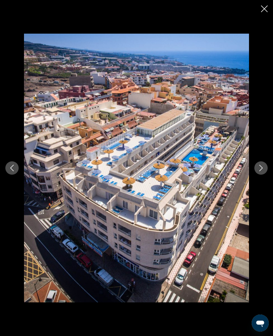
scroll to position [288, 0]
click at [270, 185] on div "prev next" at bounding box center [136, 168] width 273 height 269
click at [264, 171] on icon "Next image" at bounding box center [261, 168] width 6 height 6
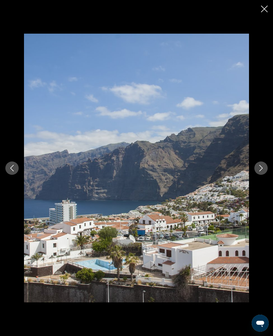
click at [259, 171] on icon "Next image" at bounding box center [261, 168] width 6 height 6
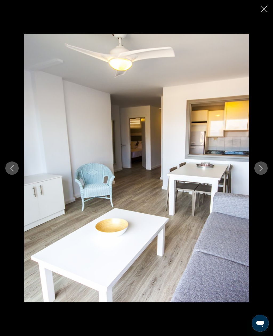
click at [260, 185] on div "prev next" at bounding box center [136, 168] width 273 height 269
click at [263, 175] on button "Next image" at bounding box center [261, 167] width 13 height 13
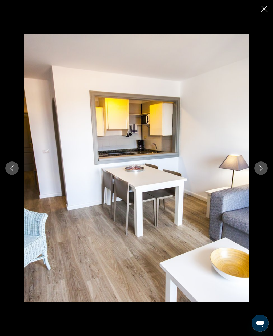
click at [265, 175] on button "Next image" at bounding box center [261, 167] width 13 height 13
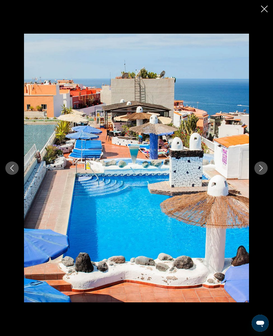
click at [263, 171] on icon "Next image" at bounding box center [261, 168] width 6 height 6
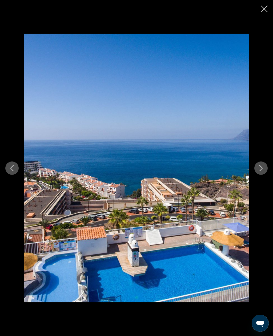
click at [260, 175] on button "Next image" at bounding box center [261, 167] width 13 height 13
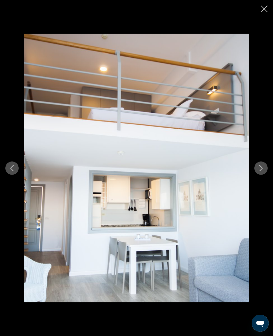
click at [261, 171] on icon "Next image" at bounding box center [261, 168] width 3 height 6
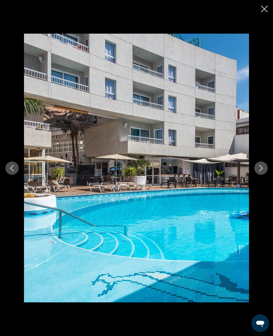
click at [260, 175] on button "Next image" at bounding box center [261, 167] width 13 height 13
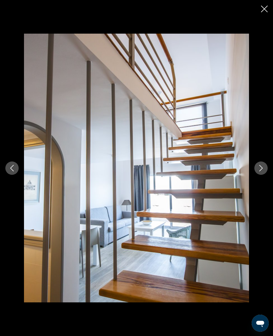
click at [264, 171] on icon "Next image" at bounding box center [261, 168] width 6 height 6
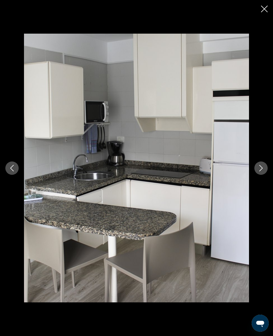
click at [258, 175] on button "Next image" at bounding box center [261, 167] width 13 height 13
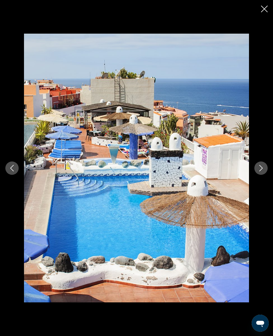
click at [260, 175] on button "Next image" at bounding box center [261, 167] width 13 height 13
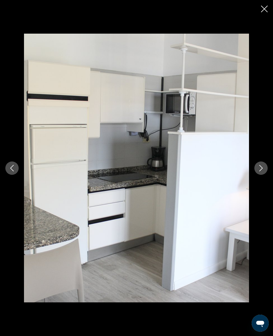
click at [262, 175] on button "Next image" at bounding box center [261, 167] width 13 height 13
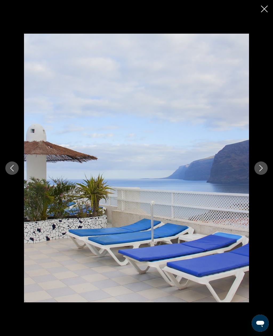
click at [260, 175] on button "Next image" at bounding box center [261, 167] width 13 height 13
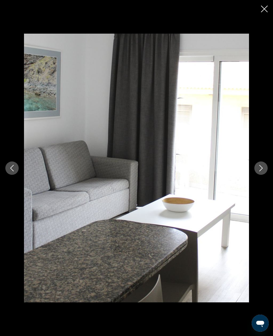
click at [262, 13] on button "Close slideshow" at bounding box center [264, 9] width 7 height 8
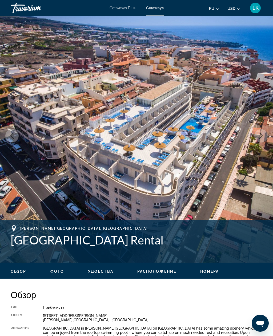
scroll to position [0, 0]
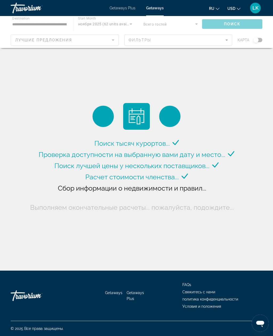
click at [190, 25] on div "Main content" at bounding box center [136, 32] width 273 height 32
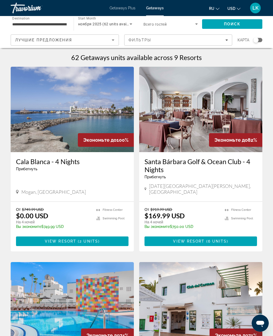
click at [127, 26] on span "ноября 2025 (62 units available)" at bounding box center [107, 24] width 58 height 4
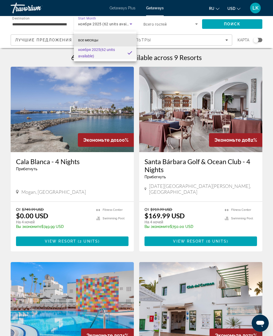
click at [120, 40] on mat-option "все месяцы" at bounding box center [105, 40] width 63 height 13
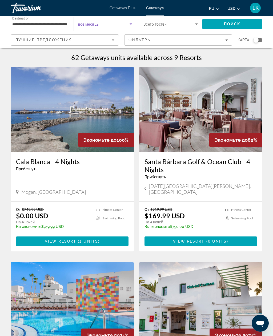
click at [246, 24] on span "Search" at bounding box center [232, 24] width 60 height 13
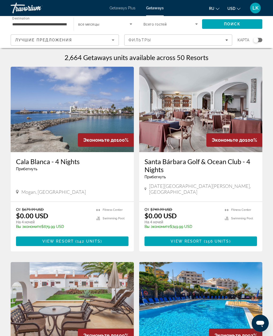
click at [261, 39] on div "Search widget" at bounding box center [258, 40] width 9 height 4
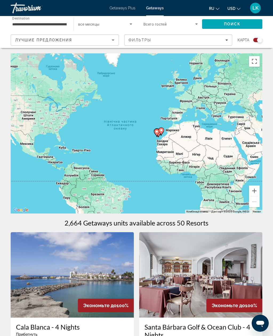
click at [256, 189] on button "Збільшити" at bounding box center [254, 190] width 11 height 11
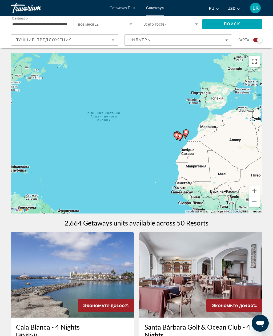
click at [251, 65] on button "Перемкнути повноекранний режим" at bounding box center [254, 61] width 11 height 11
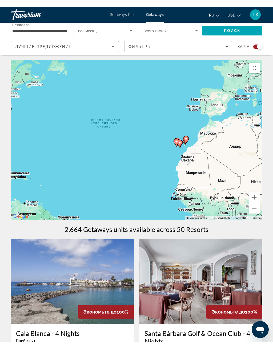
scroll to position [6, 0]
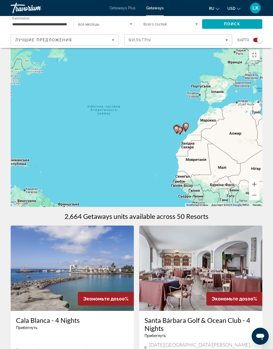
click at [260, 190] on button "Збільшити" at bounding box center [254, 184] width 11 height 11
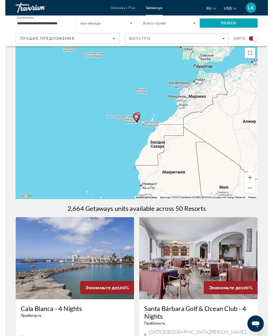
scroll to position [0, 0]
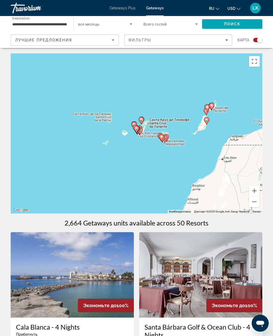
type input "**********"
click at [140, 127] on gmp-advanced-marker "Main content" at bounding box center [137, 131] width 5 height 8
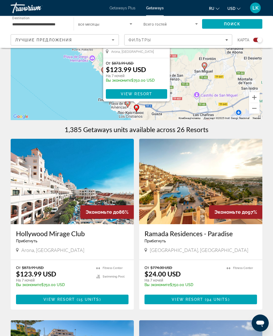
scroll to position [108, 0]
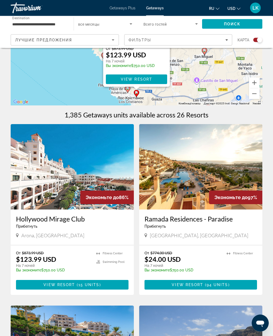
click at [239, 156] on img "Main content" at bounding box center [200, 166] width 123 height 85
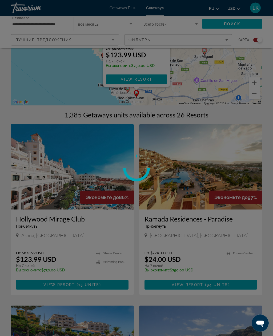
scroll to position [108, 0]
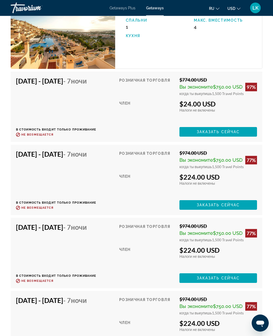
scroll to position [1197, 0]
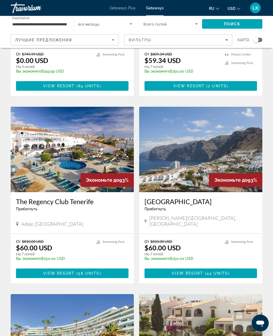
scroll to position [343, 0]
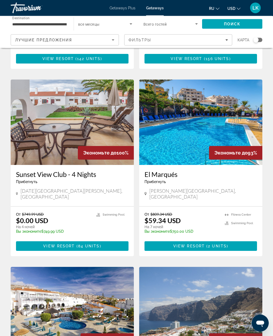
click at [28, 17] on span "Destination" at bounding box center [20, 18] width 17 height 4
click at [28, 21] on input "**********" at bounding box center [39, 24] width 54 height 6
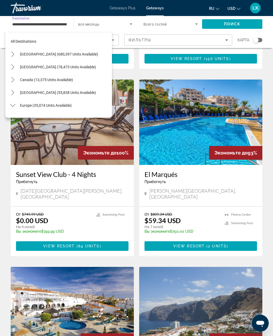
click at [27, 22] on input "**********" at bounding box center [39, 24] width 54 height 6
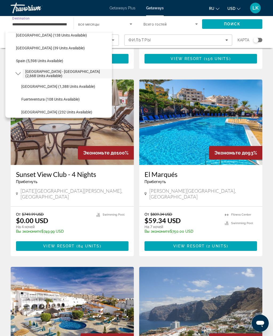
click at [25, 84] on span "[GEOGRAPHIC_DATA] (1,388 units available)" at bounding box center [58, 86] width 74 height 4
type input "**********"
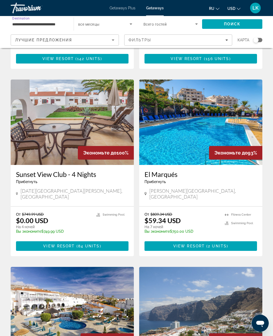
click at [250, 23] on span "Search" at bounding box center [232, 24] width 60 height 13
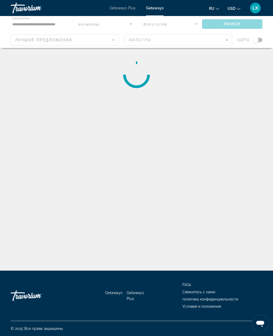
scroll to position [17, 0]
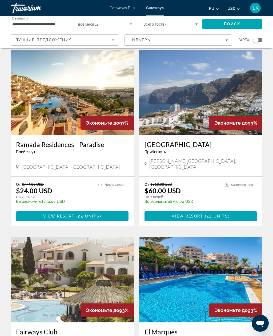
click at [245, 90] on img "Main content" at bounding box center [200, 92] width 123 height 85
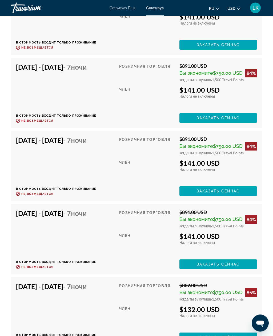
scroll to position [1904, 0]
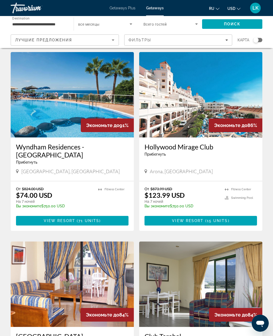
scroll to position [570, 0]
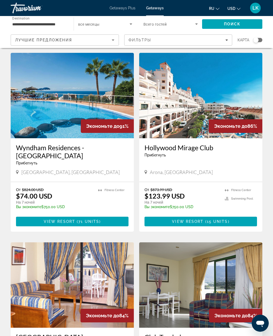
click at [40, 90] on img "Main content" at bounding box center [72, 95] width 123 height 85
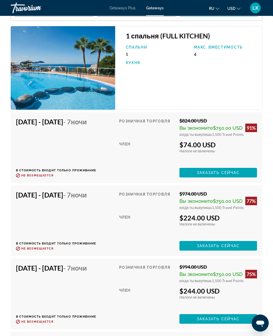
scroll to position [1152, 0]
click at [241, 179] on span "Main content" at bounding box center [219, 172] width 78 height 13
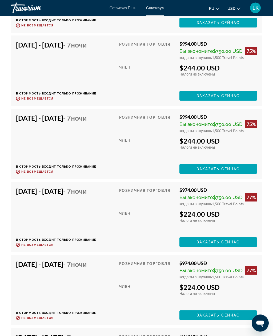
scroll to position [1493, 0]
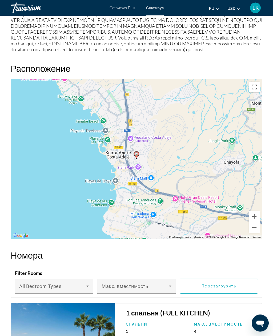
click at [256, 230] on button "Зменшити" at bounding box center [254, 227] width 11 height 11
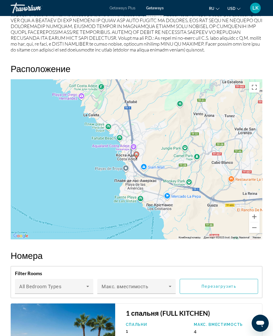
click at [255, 229] on button "Зменшити" at bounding box center [254, 227] width 11 height 11
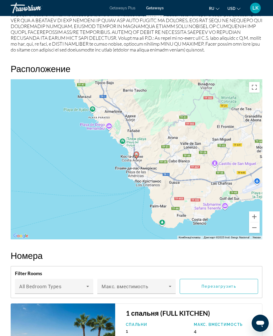
click at [257, 228] on button "Зменшити" at bounding box center [254, 227] width 11 height 11
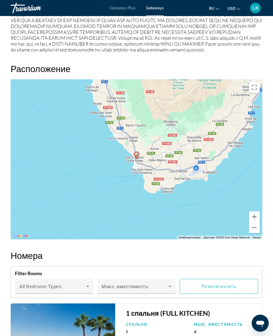
click at [257, 228] on button "Зменшити" at bounding box center [254, 227] width 11 height 11
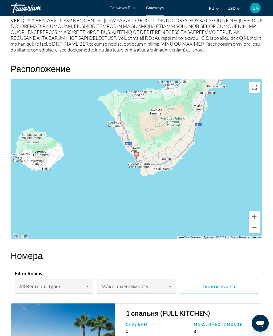
click at [256, 217] on button "Збільшити" at bounding box center [254, 216] width 11 height 11
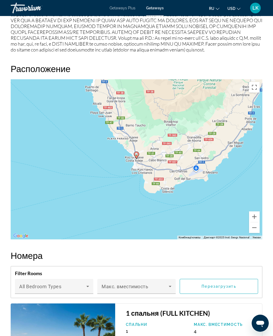
click at [260, 214] on button "Збільшити" at bounding box center [254, 216] width 11 height 11
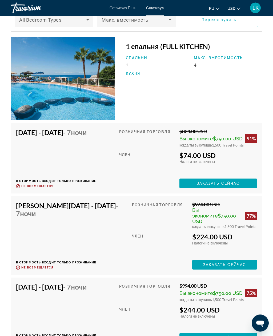
scroll to position [1142, 0]
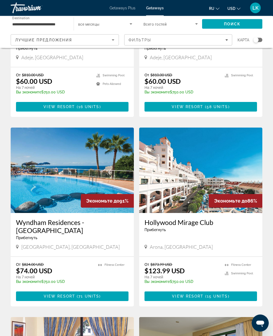
scroll to position [497, 0]
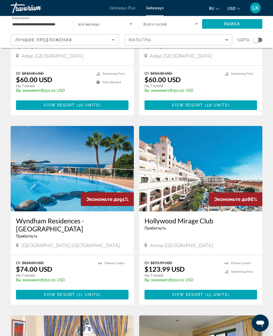
click at [33, 173] on img "Main content" at bounding box center [72, 168] width 123 height 85
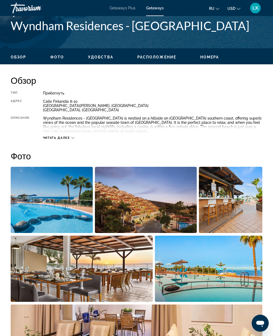
scroll to position [222, 0]
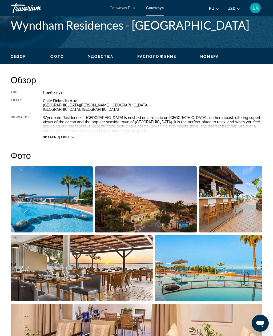
click at [75, 223] on img "Open full-screen image slider" at bounding box center [52, 199] width 82 height 66
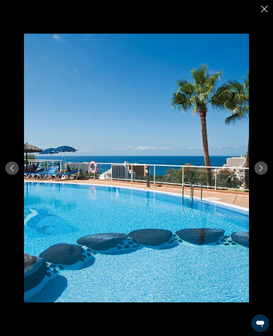
click at [261, 168] on icon "Next image" at bounding box center [261, 168] width 6 height 6
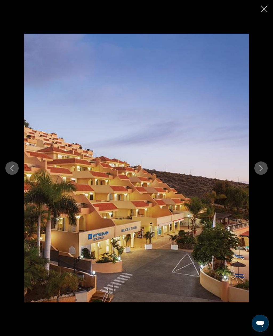
click at [259, 172] on button "Next image" at bounding box center [261, 167] width 13 height 13
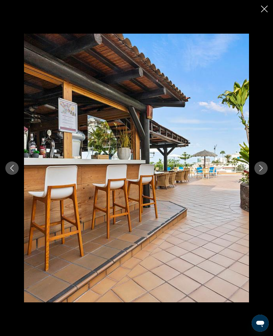
click at [259, 168] on icon "Next image" at bounding box center [261, 168] width 6 height 6
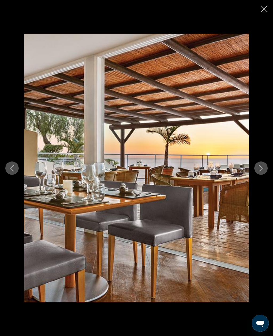
click at [259, 168] on icon "Next image" at bounding box center [261, 168] width 6 height 6
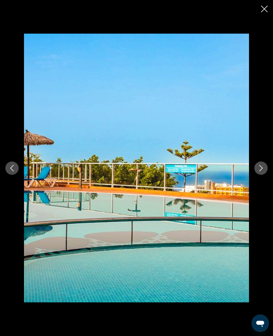
click at [260, 169] on icon "Next image" at bounding box center [261, 168] width 6 height 6
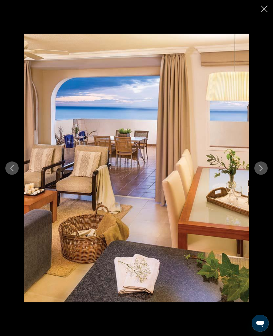
click at [261, 168] on icon "Next image" at bounding box center [261, 168] width 6 height 6
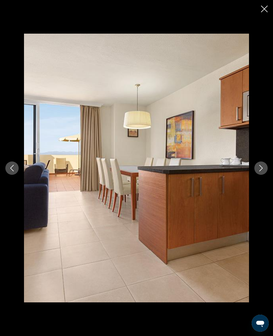
click at [262, 168] on icon "Next image" at bounding box center [261, 168] width 6 height 6
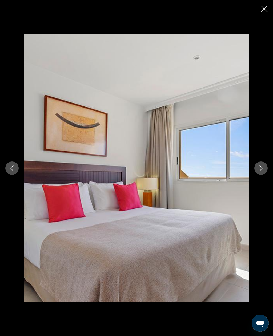
click at [261, 169] on icon "Next image" at bounding box center [261, 168] width 6 height 6
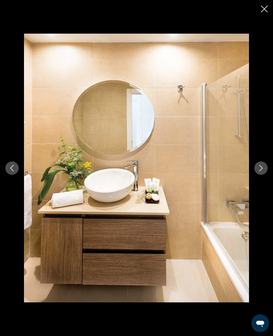
click at [260, 170] on icon "Next image" at bounding box center [261, 168] width 6 height 6
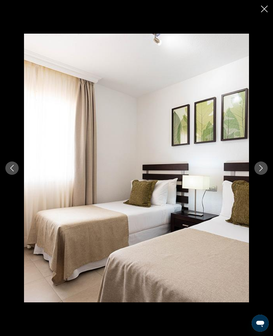
click at [260, 169] on icon "Next image" at bounding box center [261, 168] width 6 height 6
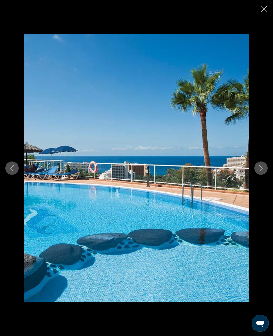
click at [259, 169] on icon "Next image" at bounding box center [261, 168] width 6 height 6
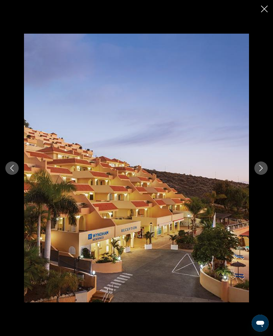
click at [259, 169] on icon "Next image" at bounding box center [261, 168] width 6 height 6
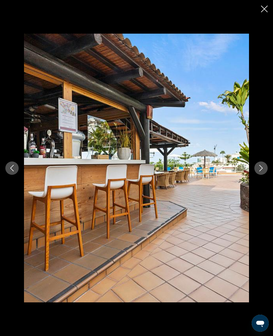
click at [257, 168] on button "Next image" at bounding box center [261, 167] width 13 height 13
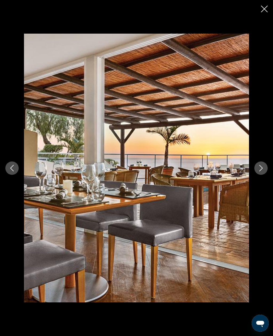
click at [259, 168] on icon "Next image" at bounding box center [261, 168] width 6 height 6
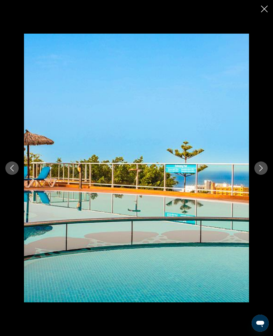
click at [260, 172] on button "Next image" at bounding box center [261, 167] width 13 height 13
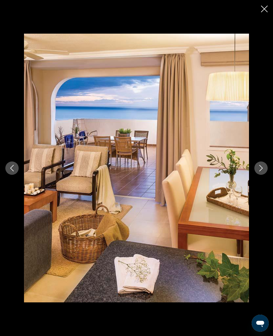
click at [261, 172] on button "Next image" at bounding box center [261, 167] width 13 height 13
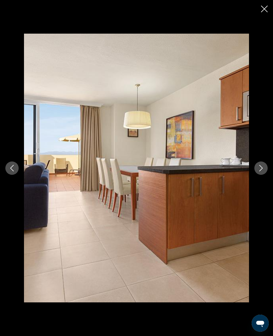
click at [261, 168] on icon "Next image" at bounding box center [261, 168] width 6 height 6
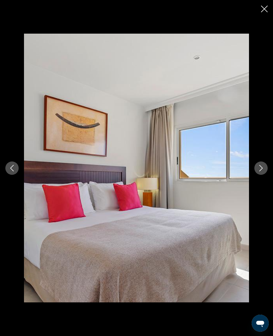
click at [260, 165] on icon "Next image" at bounding box center [261, 168] width 6 height 6
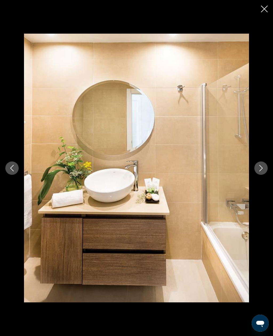
click at [260, 177] on div "prev next" at bounding box center [136, 168] width 273 height 269
click at [260, 173] on button "Next image" at bounding box center [261, 167] width 13 height 13
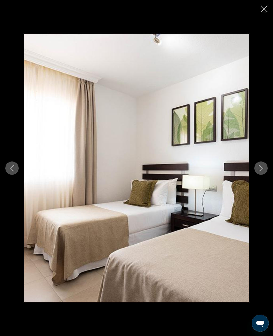
click at [261, 12] on button "Close slideshow" at bounding box center [264, 9] width 7 height 8
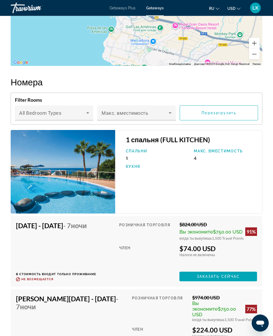
scroll to position [1049, 0]
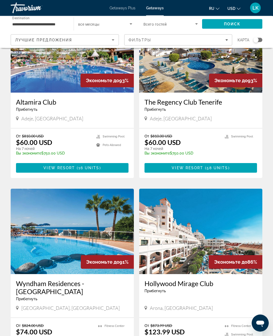
scroll to position [436, 0]
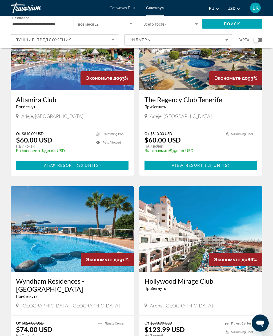
click at [128, 126] on div "От $810.00 USD $60.00 USD На 7 ночей Вы экономите $750.00 USD temp 4.1 Swimming…" at bounding box center [72, 151] width 123 height 50
click at [102, 76] on img "Main content" at bounding box center [72, 47] width 123 height 85
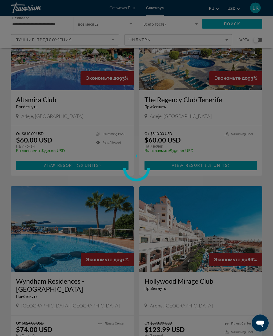
scroll to position [437, 0]
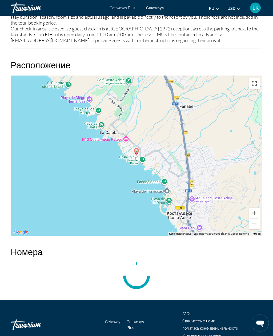
scroll to position [669, 0]
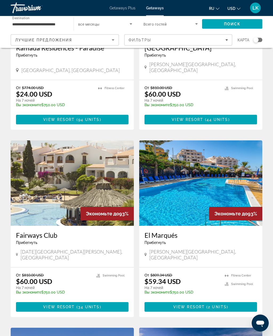
scroll to position [114, 0]
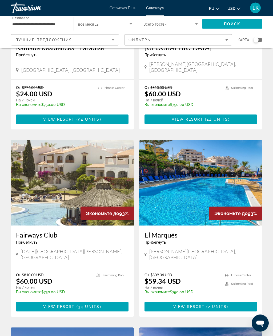
click at [235, 159] on img "Main content" at bounding box center [200, 182] width 123 height 85
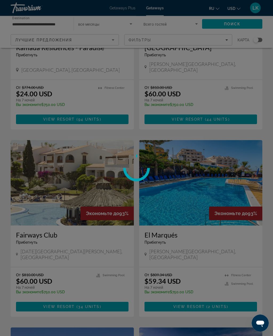
scroll to position [114, 0]
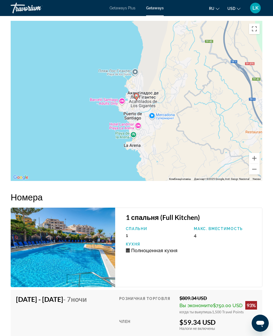
scroll to position [1014, 0]
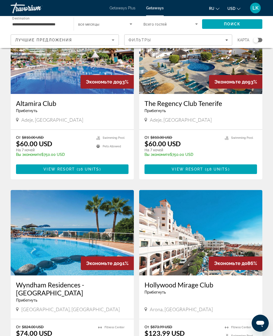
scroll to position [432, 0]
